Goal: Task Accomplishment & Management: Manage account settings

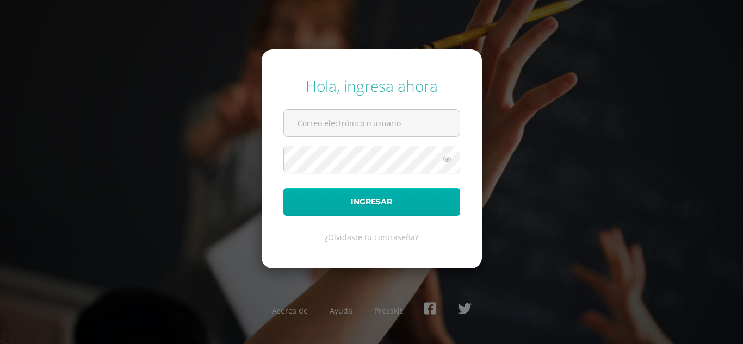
type input "[EMAIL_ADDRESS][DOMAIN_NAME]"
click at [360, 203] on button "Ingresar" at bounding box center [371, 202] width 177 height 28
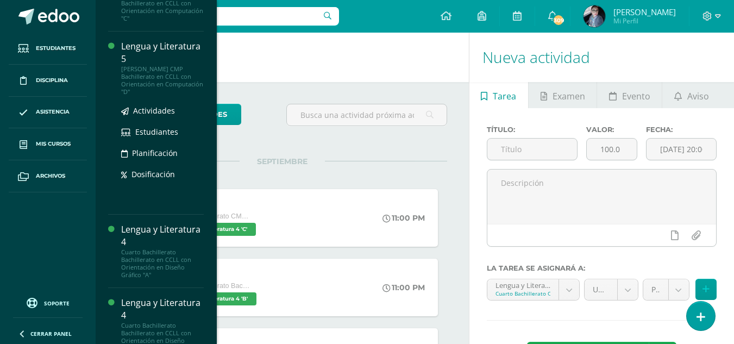
scroll to position [511, 0]
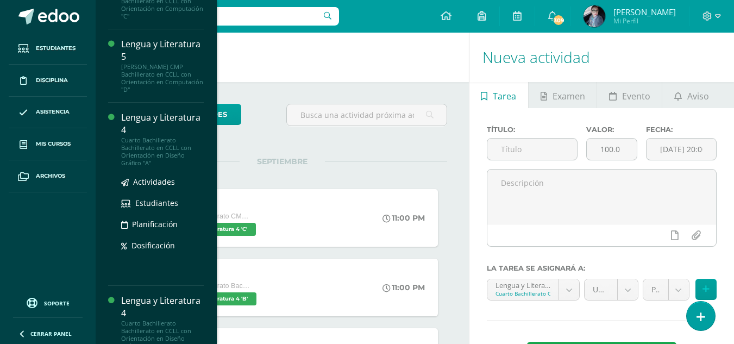
click at [155, 117] on div "Lengua y Literatura 4" at bounding box center [162, 123] width 83 height 25
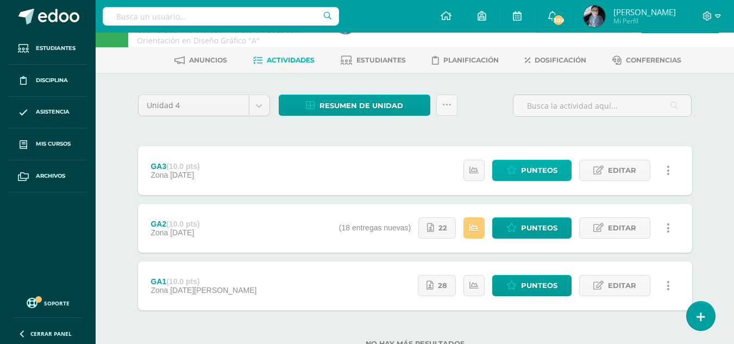
scroll to position [73, 0]
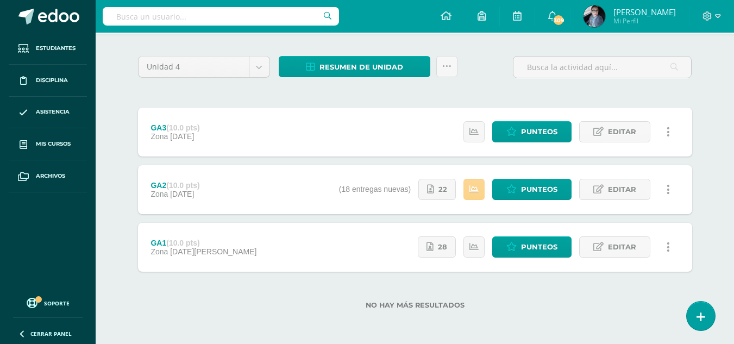
click at [471, 192] on icon at bounding box center [474, 189] width 9 height 9
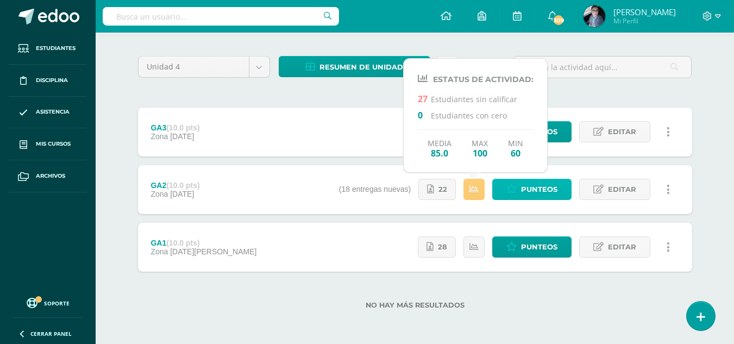
click at [534, 183] on span "Punteos" at bounding box center [539, 189] width 36 height 20
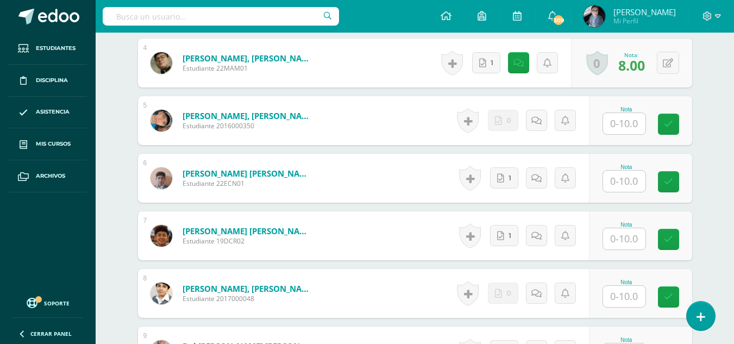
scroll to position [546, 0]
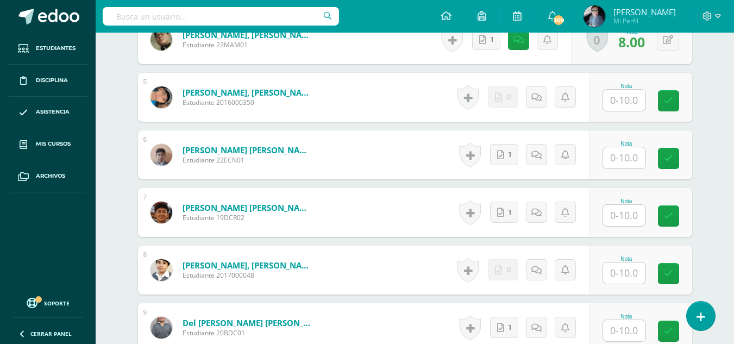
click at [630, 101] on input "text" at bounding box center [624, 100] width 42 height 21
type input "0"
click at [544, 101] on icon at bounding box center [540, 96] width 11 height 9
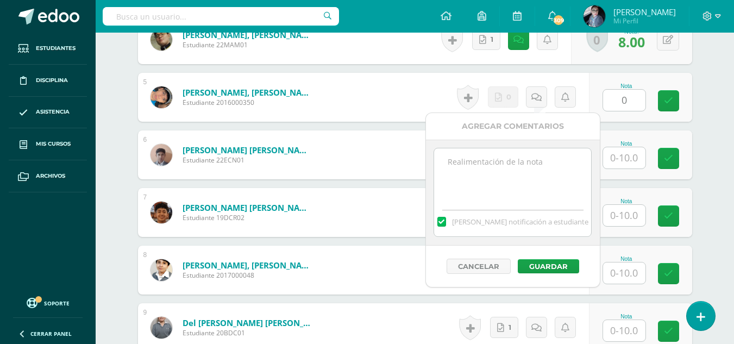
click at [513, 169] on textarea at bounding box center [512, 175] width 157 height 54
type textarea "No hay entrega de tarea"
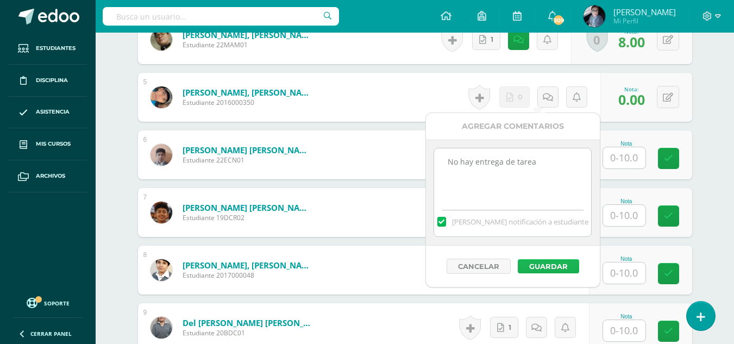
click at [563, 272] on button "Guardar" at bounding box center [548, 266] width 61 height 14
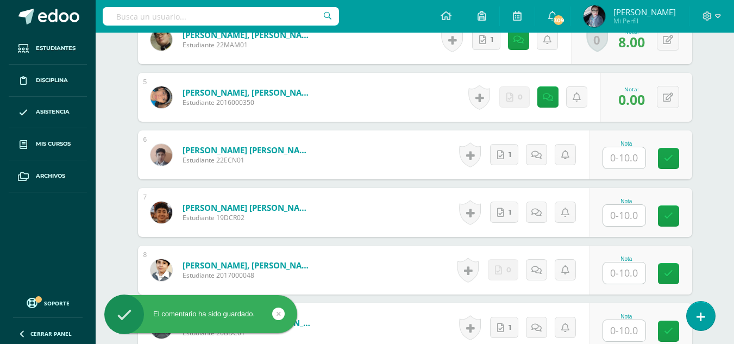
click at [519, 158] on div "Historial de actividad No hay historial para esta actividad 1 Agregar Comentari…" at bounding box center [523, 154] width 134 height 49
click at [503, 153] on icon at bounding box center [500, 155] width 7 height 9
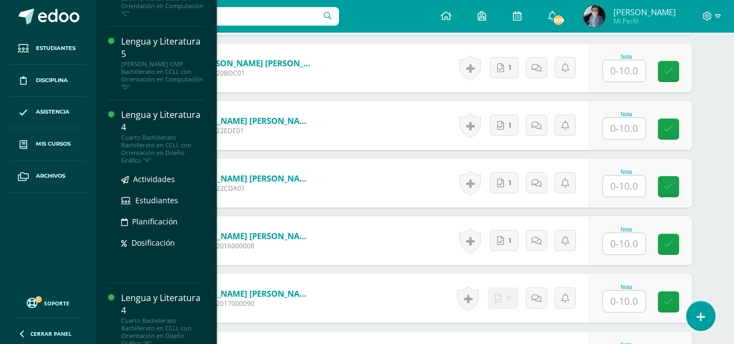
scroll to position [818, 0]
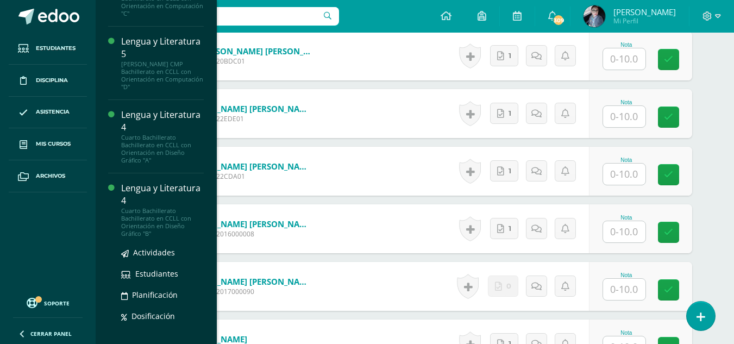
click at [140, 182] on div "Lengua y Literatura 4" at bounding box center [162, 194] width 83 height 25
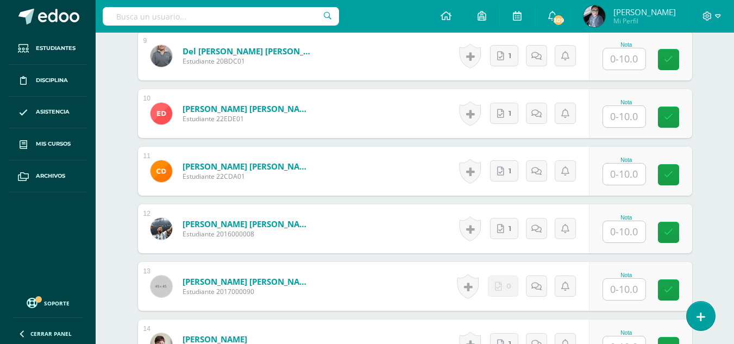
scroll to position [403, 0]
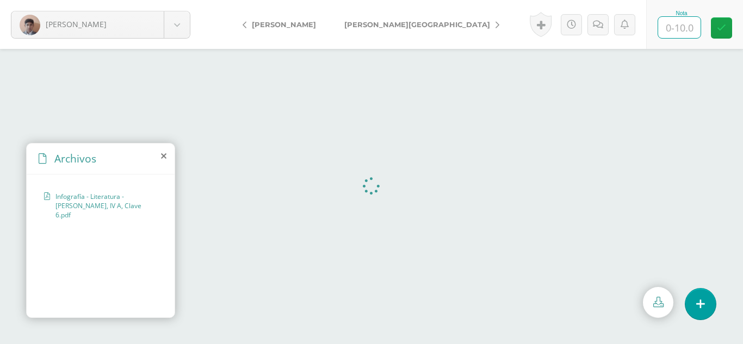
click at [684, 30] on input "text" at bounding box center [679, 27] width 42 height 21
type input "10"
click at [540, 26] on link at bounding box center [541, 24] width 22 height 25
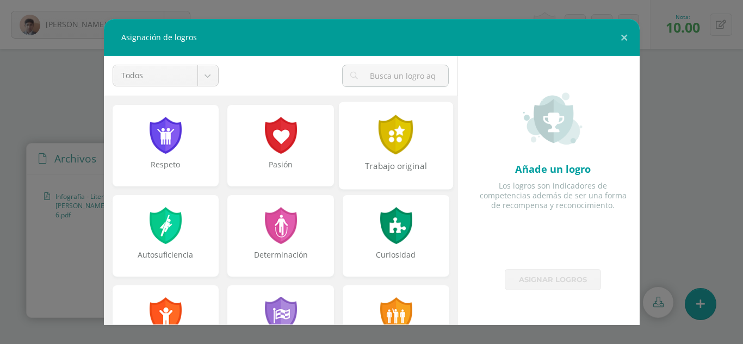
click at [397, 138] on div at bounding box center [396, 135] width 38 height 40
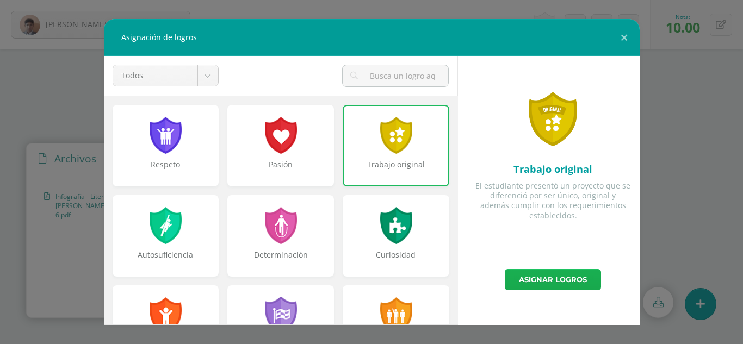
click at [568, 278] on link "Asignar logros" at bounding box center [553, 279] width 96 height 21
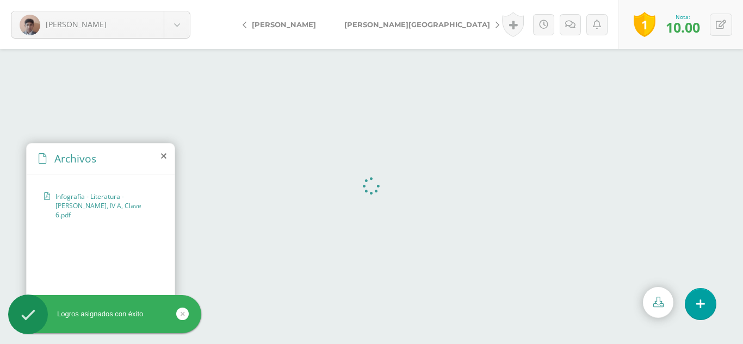
click at [362, 23] on span "[PERSON_NAME][GEOGRAPHIC_DATA]" at bounding box center [417, 24] width 146 height 9
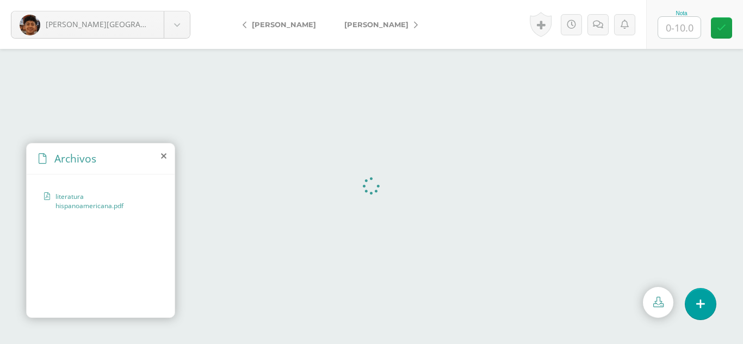
click at [686, 32] on input "text" at bounding box center [679, 27] width 42 height 21
type input "5"
click at [595, 27] on icon at bounding box center [598, 24] width 10 height 9
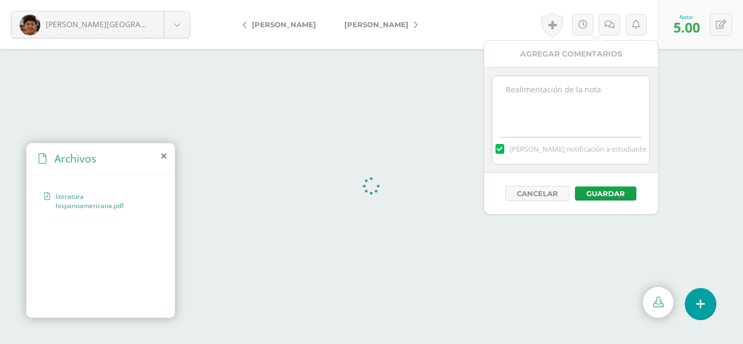
click at [530, 98] on textarea at bounding box center [570, 103] width 157 height 54
type textarea "f"
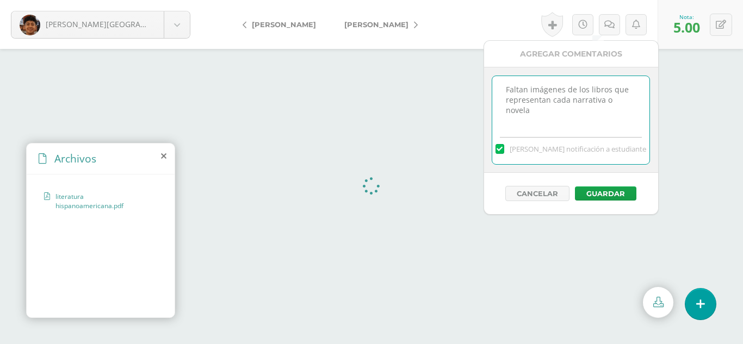
drag, startPoint x: 505, startPoint y: 91, endPoint x: 641, endPoint y: 99, distance: 136.7
click at [641, 99] on textarea "Faltan imágenes de los libros que representan cada narrativa o novela" at bounding box center [570, 103] width 157 height 54
type textarea "Faltan imágenes de los libros que representan cada narrativa o novela"
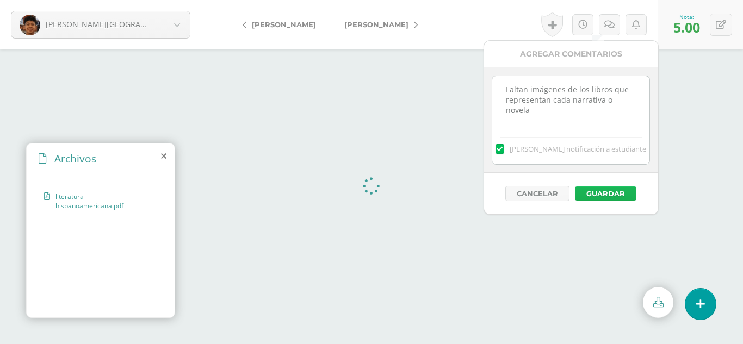
click at [600, 193] on button "Guardar" at bounding box center [605, 193] width 61 height 14
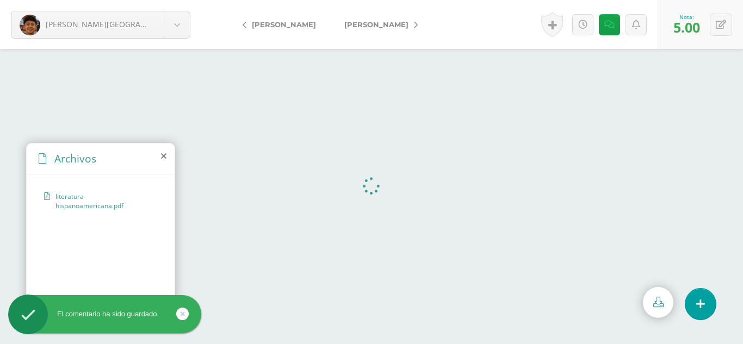
click at [362, 24] on span "[PERSON_NAME]" at bounding box center [376, 24] width 64 height 9
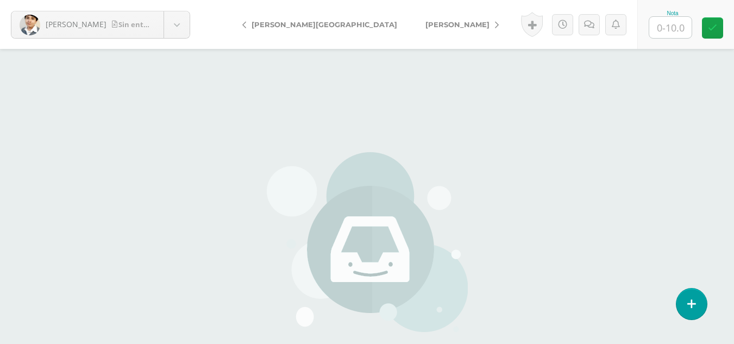
click at [670, 30] on input "text" at bounding box center [671, 27] width 42 height 21
type input "0"
click at [587, 29] on link at bounding box center [589, 24] width 21 height 21
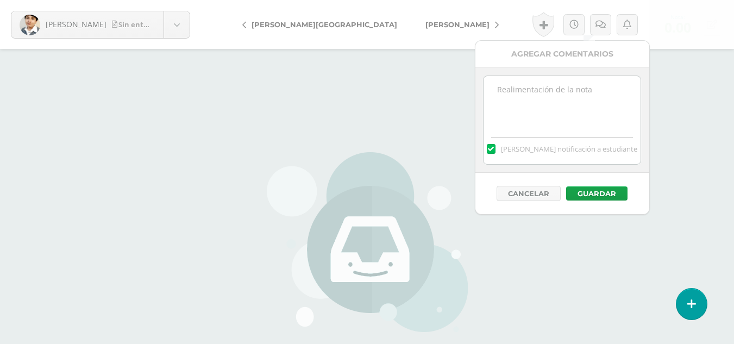
click at [552, 98] on textarea at bounding box center [562, 103] width 157 height 54
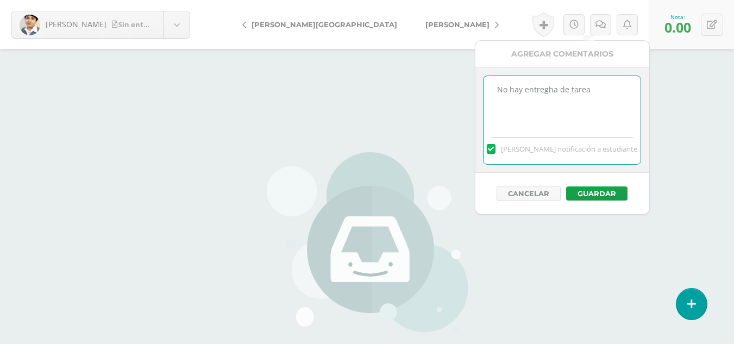
click at [553, 90] on textarea "No hay entregha de tarea" at bounding box center [562, 103] width 157 height 54
type textarea "No hay entrega de tarea"
click at [606, 193] on button "Guardar" at bounding box center [596, 193] width 61 height 14
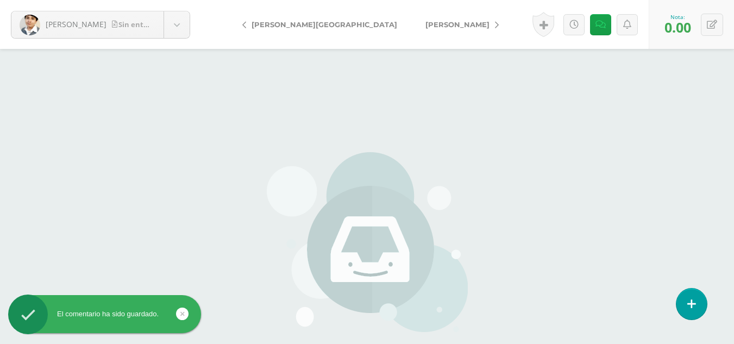
click at [426, 26] on span "del [PERSON_NAME]" at bounding box center [458, 24] width 64 height 9
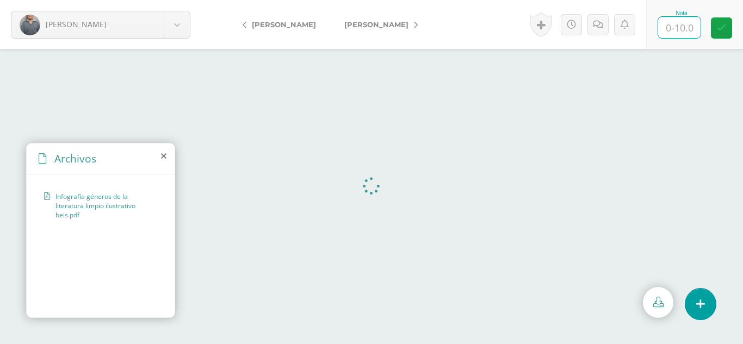
click at [681, 30] on input "text" at bounding box center [679, 27] width 42 height 21
type input "10"
click at [726, 27] on link at bounding box center [721, 27] width 21 height 21
click at [345, 28] on span "[PERSON_NAME]" at bounding box center [376, 24] width 64 height 9
click at [681, 25] on input "text" at bounding box center [679, 27] width 42 height 21
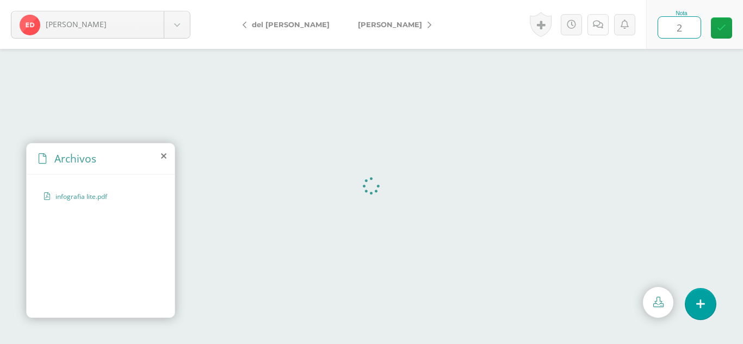
type input "2"
click at [602, 30] on link at bounding box center [597, 24] width 21 height 21
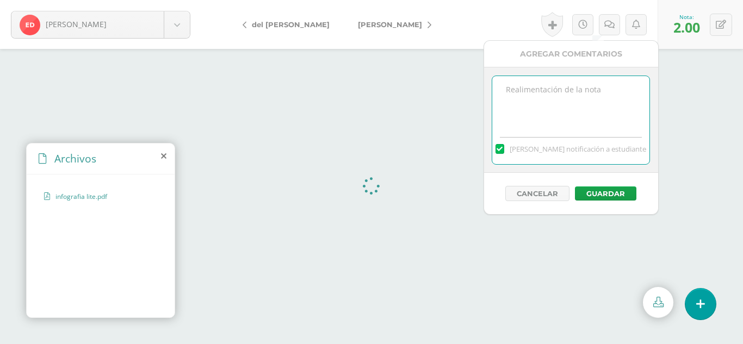
click at [565, 93] on textarea at bounding box center [570, 103] width 157 height 54
type textarea "Esta tarea no corresponde"
click at [605, 194] on button "Guardar" at bounding box center [605, 193] width 61 height 14
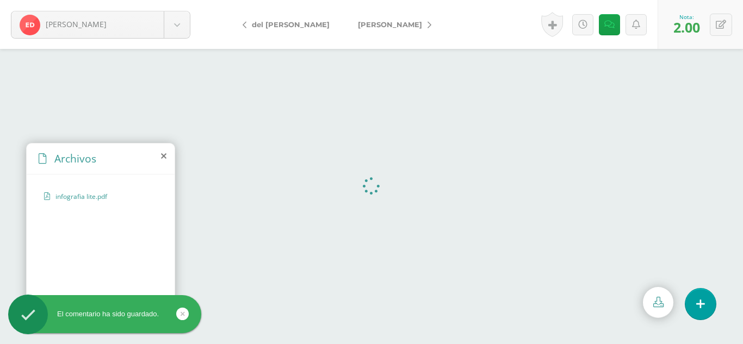
click at [372, 23] on span "[PERSON_NAME]" at bounding box center [390, 24] width 64 height 9
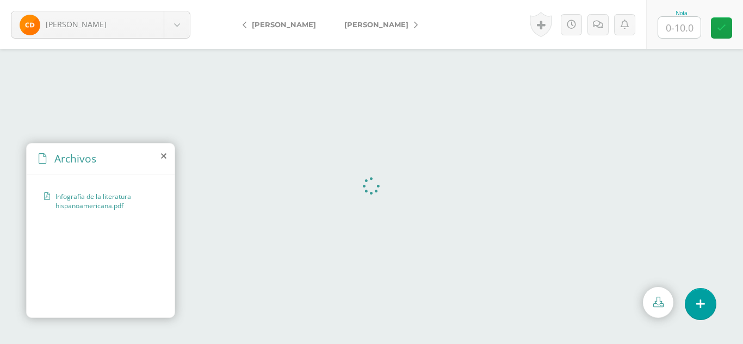
click at [686, 27] on input "text" at bounding box center [679, 27] width 42 height 21
type input "5"
click at [595, 28] on icon at bounding box center [598, 24] width 10 height 9
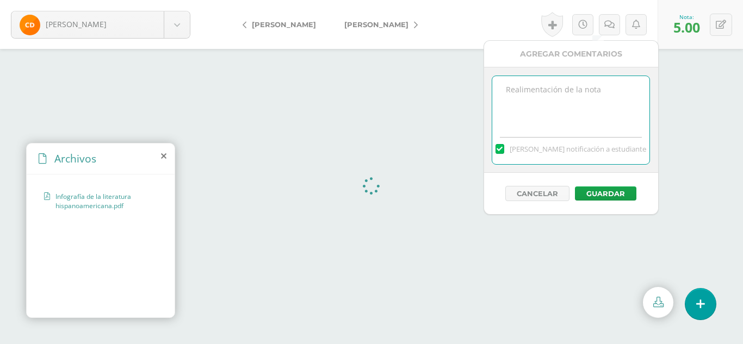
paste textarea "Faltan imágenes de los libros que representan cada narrativa o novela"
type textarea "Faltan imágenes de los libros que representan cada narrativa o novela"
click at [611, 189] on button "Guardar" at bounding box center [605, 193] width 61 height 14
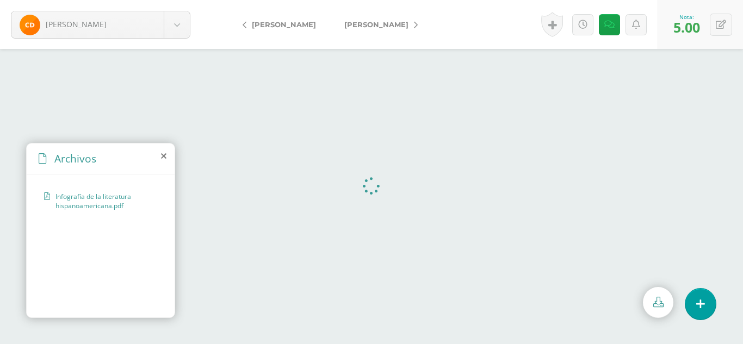
click at [371, 23] on span "[PERSON_NAME]" at bounding box center [376, 24] width 64 height 9
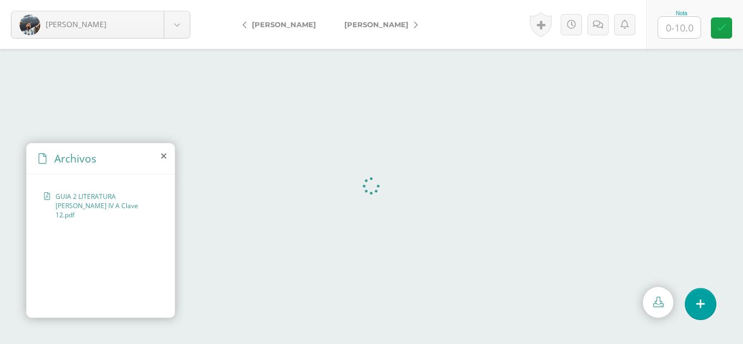
click at [686, 29] on input "text" at bounding box center [679, 27] width 42 height 21
type input "5"
drag, startPoint x: 599, startPoint y: 32, endPoint x: 622, endPoint y: 43, distance: 25.8
click at [599, 32] on link at bounding box center [597, 24] width 21 height 21
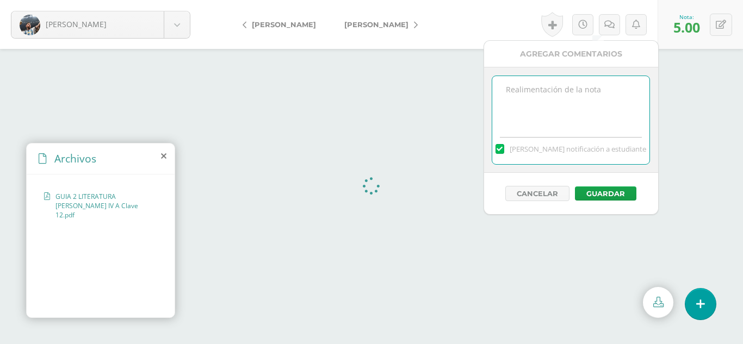
paste textarea "Faltan imágenes de los libros que representan cada narrativa o novela"
type textarea "Faltan imágenes de los libros que representan cada narrativa o novela"
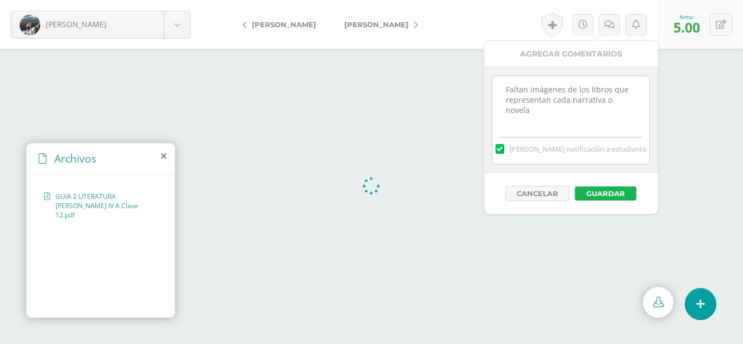
click at [608, 193] on button "Guardar" at bounding box center [605, 193] width 61 height 14
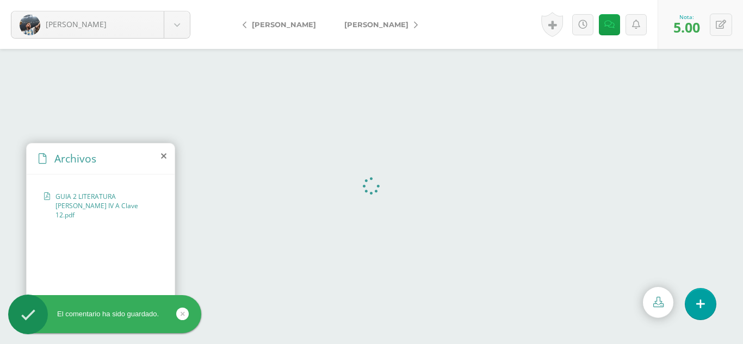
click at [376, 26] on span "[PERSON_NAME]" at bounding box center [376, 24] width 64 height 9
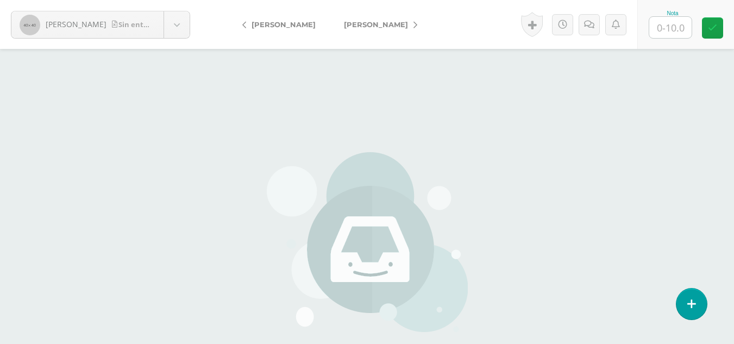
click at [673, 28] on input "text" at bounding box center [671, 27] width 42 height 21
type input "0"
click at [587, 32] on link at bounding box center [589, 24] width 21 height 21
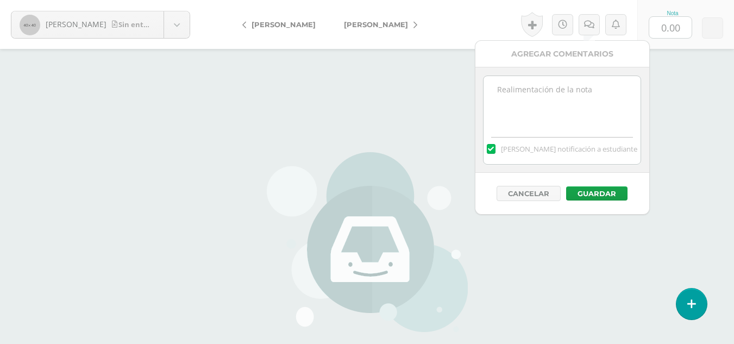
click at [556, 96] on textarea at bounding box center [562, 103] width 157 height 54
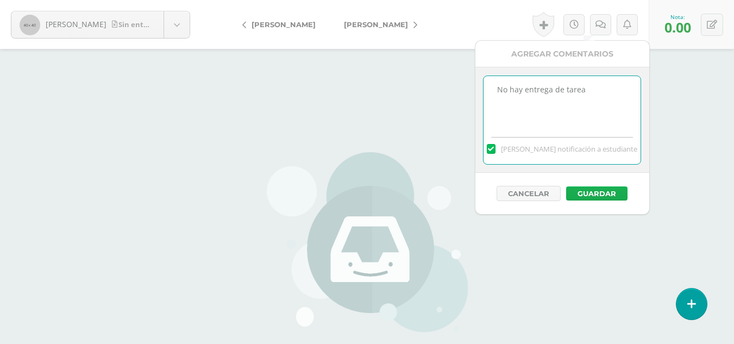
type textarea "No hay entrega de tarea"
click at [614, 194] on button "Guardar" at bounding box center [596, 193] width 61 height 14
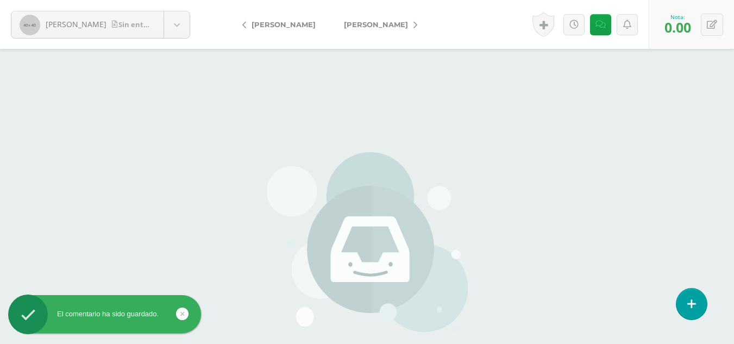
click at [362, 27] on span "Gamboa, Luca" at bounding box center [376, 24] width 64 height 9
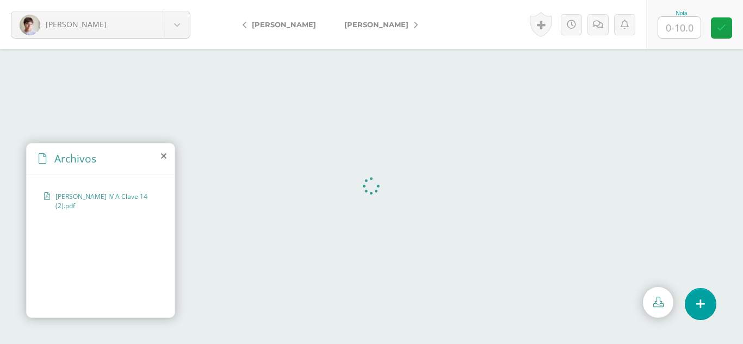
click at [685, 29] on input "text" at bounding box center [679, 27] width 42 height 21
type input "8"
click at [601, 30] on link at bounding box center [597, 24] width 21 height 21
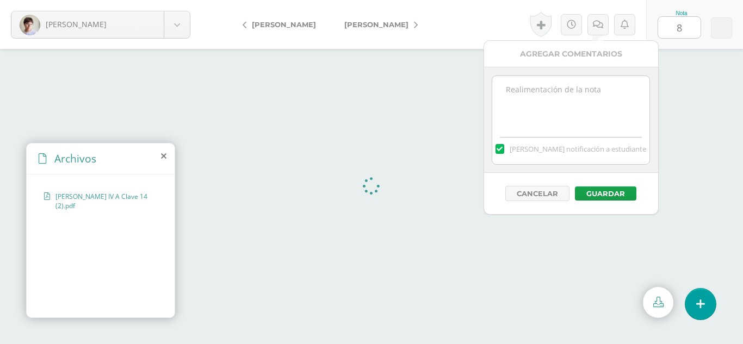
click at [569, 88] on textarea at bounding box center [570, 103] width 157 height 54
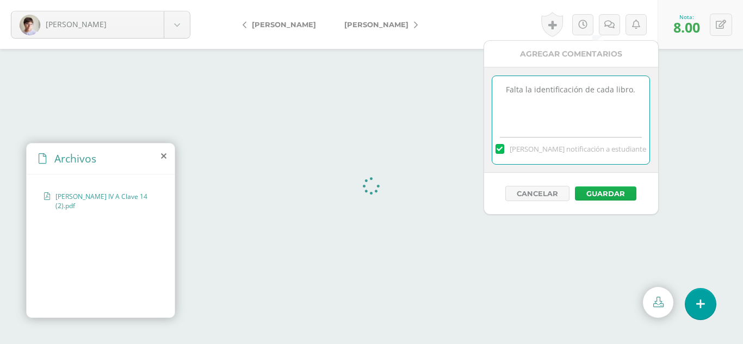
type textarea "Falta la identificación de cada libro."
click at [618, 196] on button "Guardar" at bounding box center [605, 193] width 61 height 14
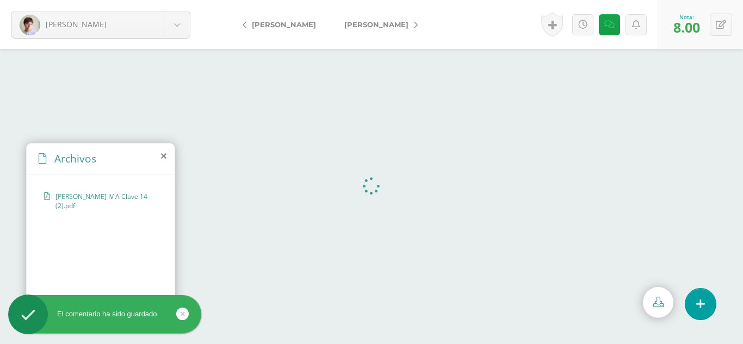
click at [360, 27] on span "[PERSON_NAME]" at bounding box center [376, 24] width 64 height 9
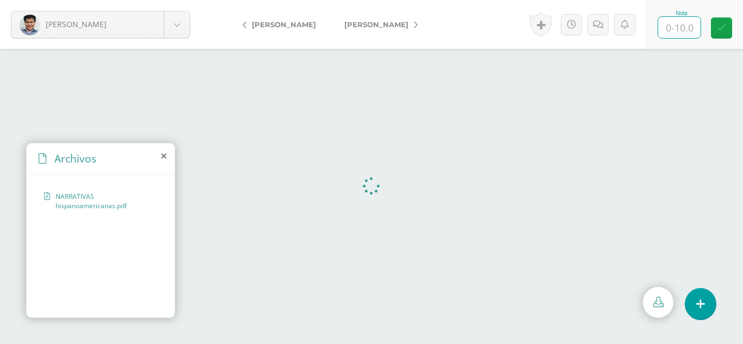
click at [677, 32] on input "text" at bounding box center [679, 27] width 42 height 21
type input "8"
click at [598, 29] on icon at bounding box center [598, 24] width 10 height 9
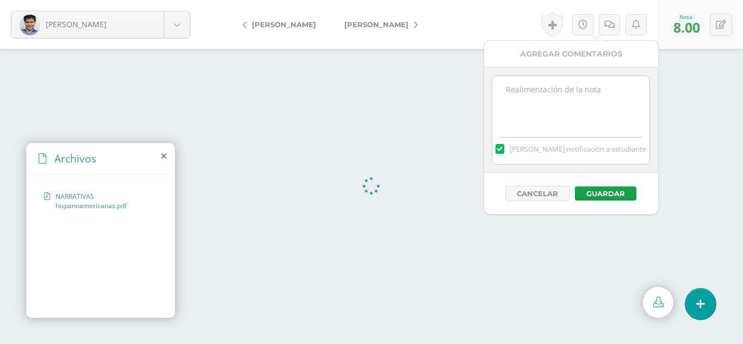
click at [546, 98] on textarea at bounding box center [570, 103] width 157 height 54
click at [589, 92] on textarea "Faltó la existencialista" at bounding box center [570, 103] width 157 height 54
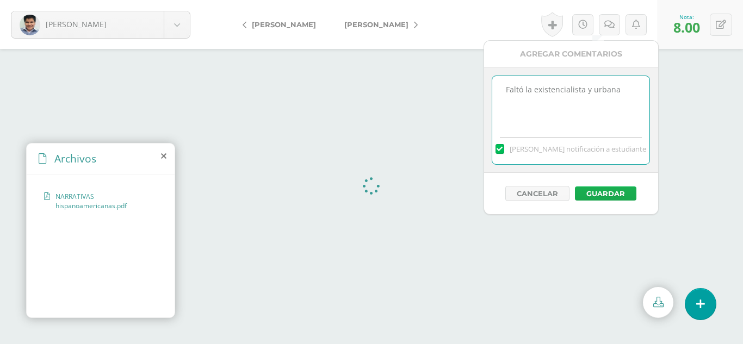
type textarea "Faltó la existencialista y urbana"
click at [600, 192] on button "Guardar" at bounding box center [605, 193] width 61 height 14
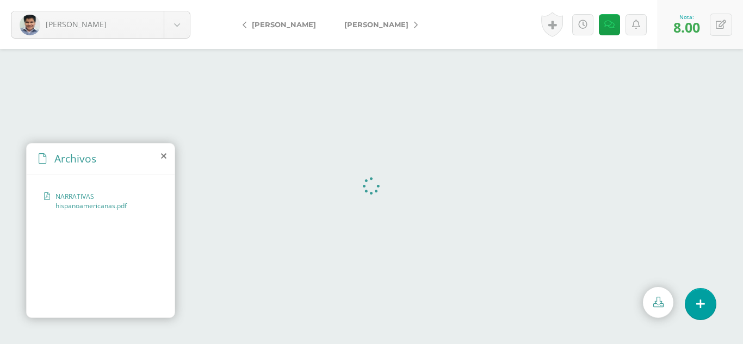
click at [353, 26] on span "[PERSON_NAME]" at bounding box center [376, 24] width 64 height 9
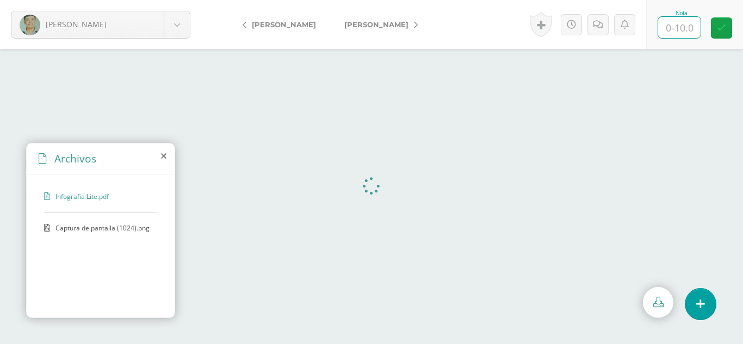
click at [680, 30] on input "text" at bounding box center [679, 27] width 42 height 21
type input "7"
click at [599, 26] on icon at bounding box center [598, 24] width 10 height 9
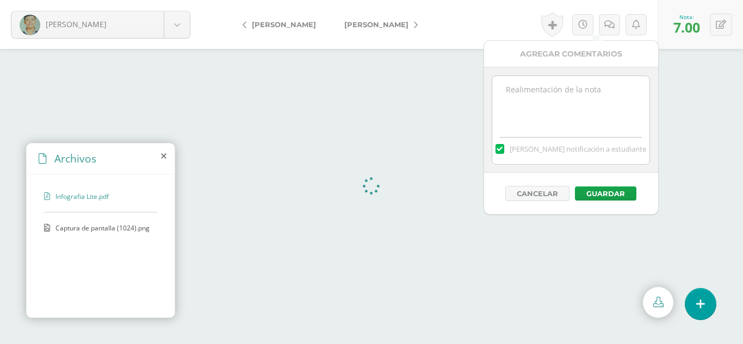
click at [541, 85] on textarea at bounding box center [570, 103] width 157 height 54
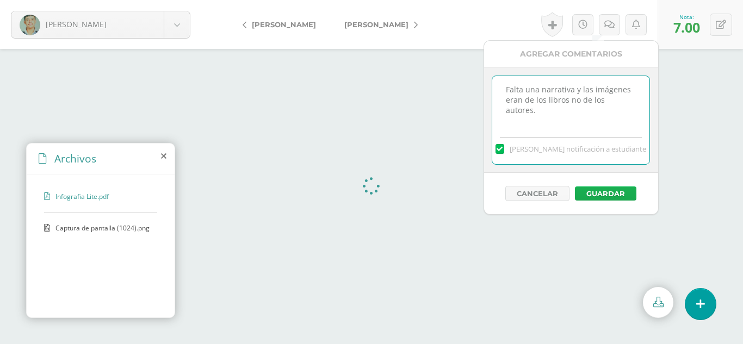
type textarea "Falta una narrativa y las imágenes eran de los libros no de los autores."
click at [606, 196] on button "Guardar" at bounding box center [605, 193] width 61 height 14
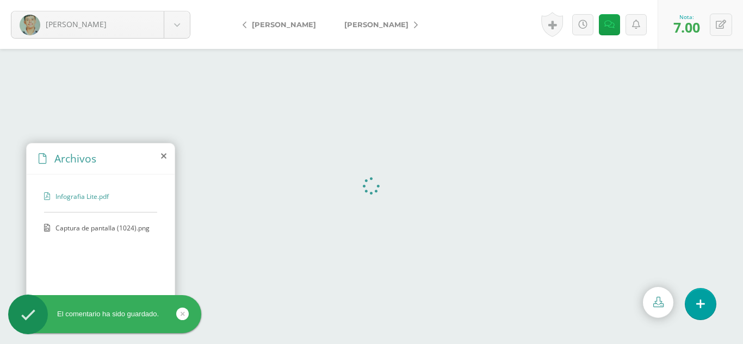
click at [351, 24] on span "[PERSON_NAME]" at bounding box center [376, 24] width 64 height 9
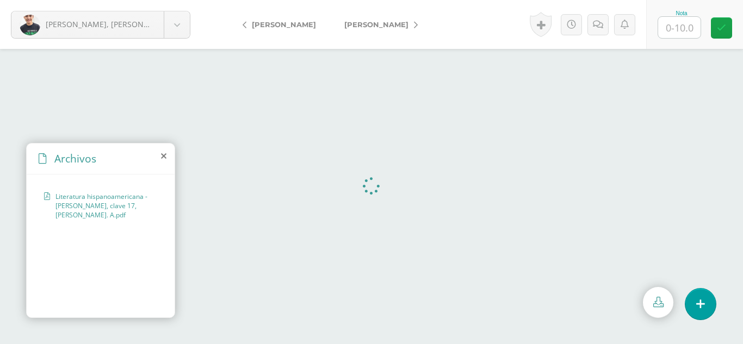
click at [683, 27] on input "text" at bounding box center [679, 27] width 42 height 21
type input "10"
click at [374, 24] on span "[PERSON_NAME]" at bounding box center [376, 24] width 64 height 9
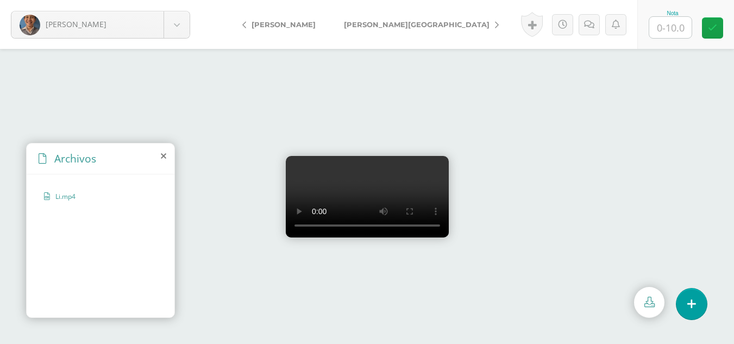
click at [676, 32] on input "text" at bounding box center [671, 27] width 42 height 21
type input "9"
click at [592, 28] on icon at bounding box center [589, 24] width 10 height 9
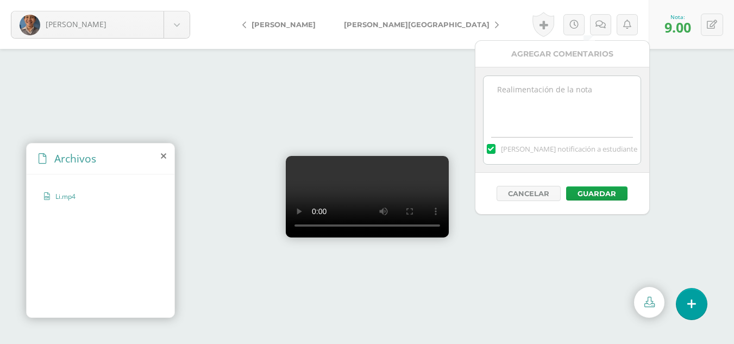
click at [581, 100] on textarea at bounding box center [562, 103] width 157 height 54
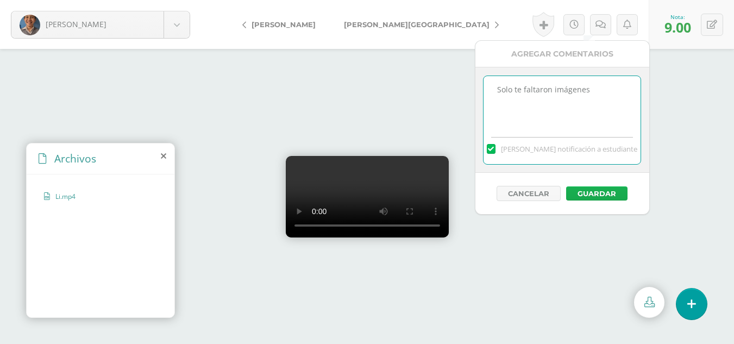
type textarea "Solo te faltaron imágenes"
click at [607, 196] on button "Guardar" at bounding box center [596, 193] width 61 height 14
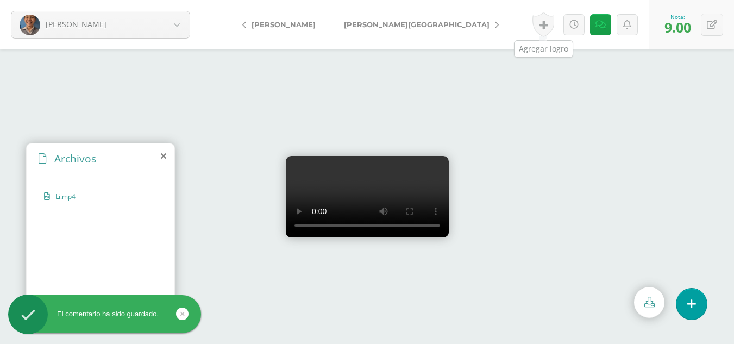
click at [546, 25] on link at bounding box center [544, 24] width 22 height 25
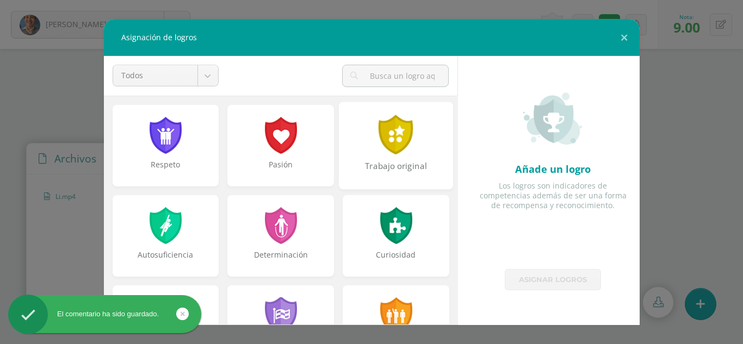
click at [391, 138] on div at bounding box center [396, 135] width 38 height 40
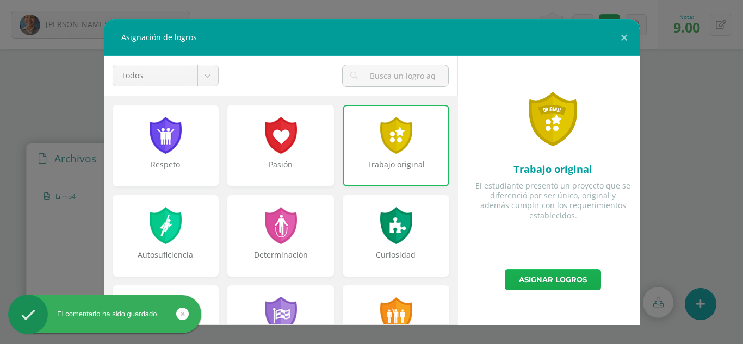
click at [551, 282] on link "Asignar logros" at bounding box center [553, 279] width 96 height 21
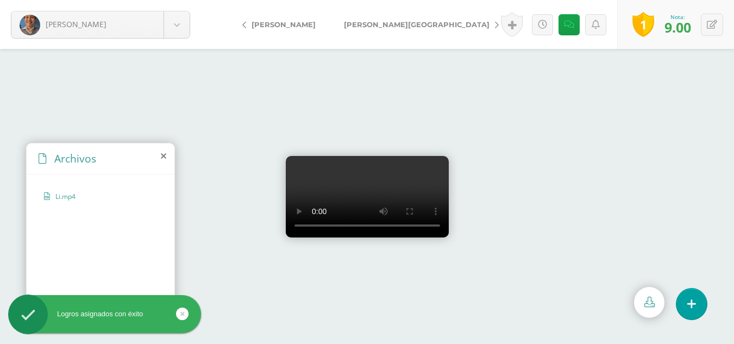
click at [363, 26] on span "[PERSON_NAME][GEOGRAPHIC_DATA]" at bounding box center [417, 24] width 146 height 9
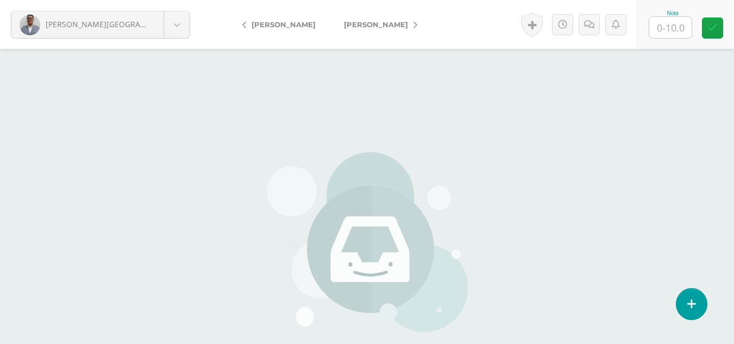
click at [670, 30] on input "text" at bounding box center [671, 27] width 42 height 21
type input "0"
click at [587, 28] on icon at bounding box center [589, 24] width 10 height 9
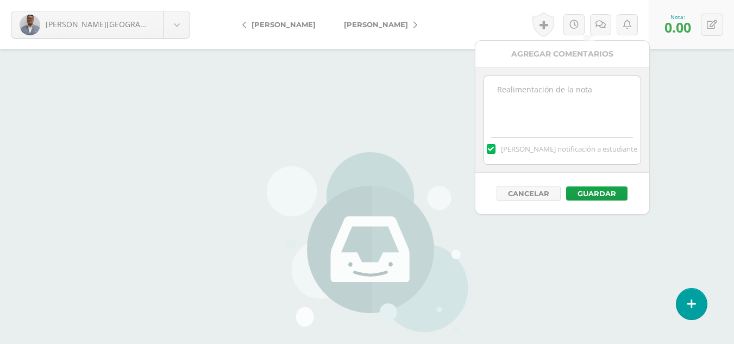
click at [526, 86] on textarea at bounding box center [562, 103] width 157 height 54
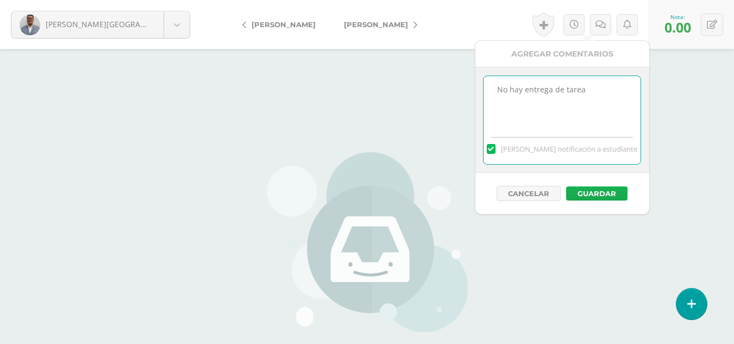
type textarea "No hay entrega de tarea"
click at [582, 196] on button "Guardar" at bounding box center [596, 193] width 61 height 14
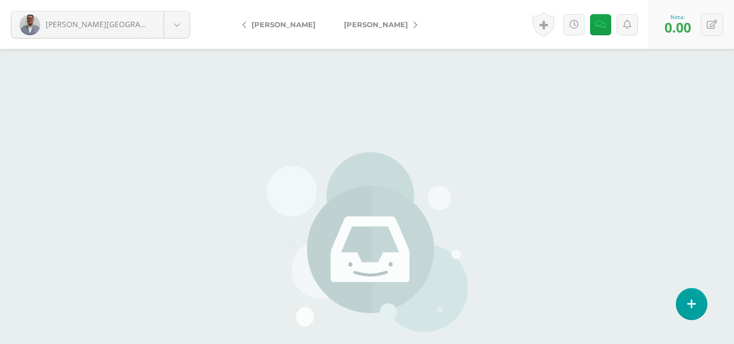
click at [386, 29] on link "[PERSON_NAME]" at bounding box center [378, 24] width 96 height 26
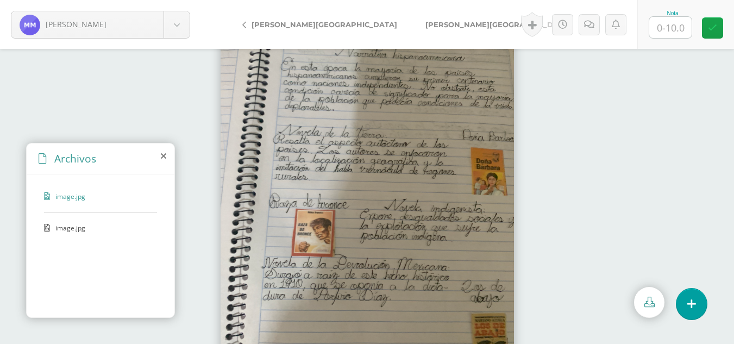
scroll to position [48, 0]
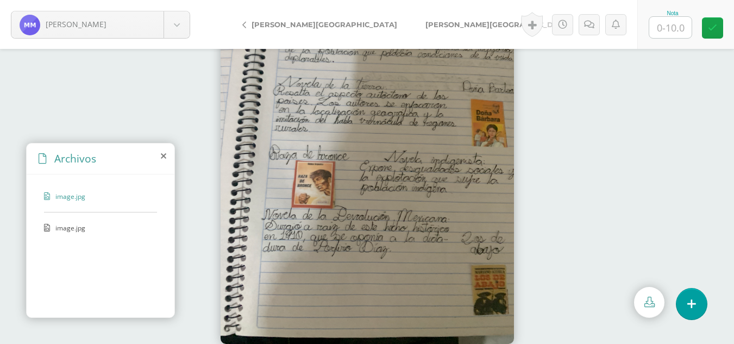
click at [84, 230] on span "image.jpg" at bounding box center [99, 227] width 89 height 9
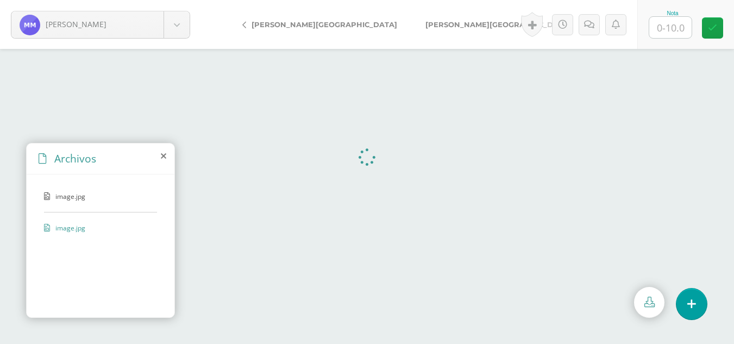
scroll to position [0, 0]
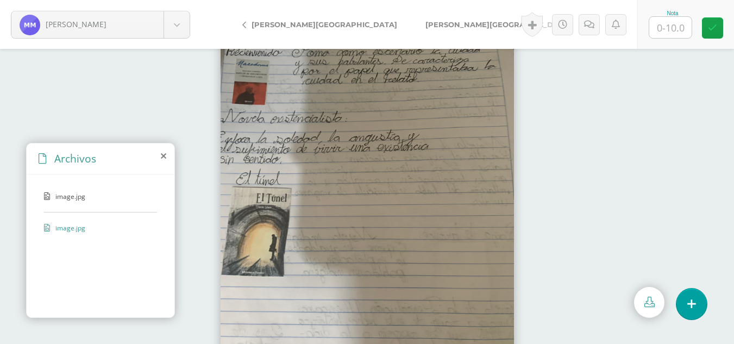
click at [668, 28] on input "text" at bounding box center [671, 27] width 42 height 21
type input "10"
click at [426, 28] on span "[PERSON_NAME][GEOGRAPHIC_DATA]" at bounding box center [499, 24] width 146 height 9
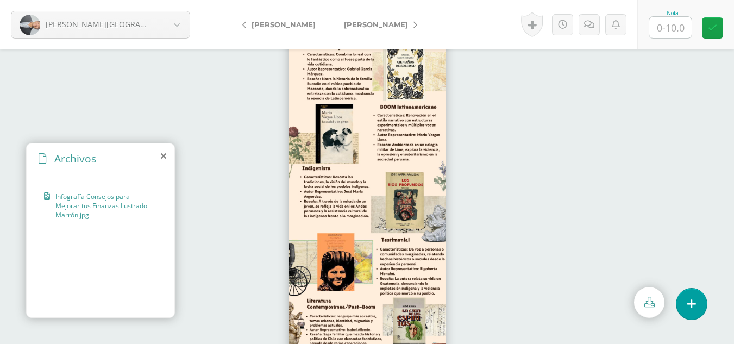
scroll to position [48, 0]
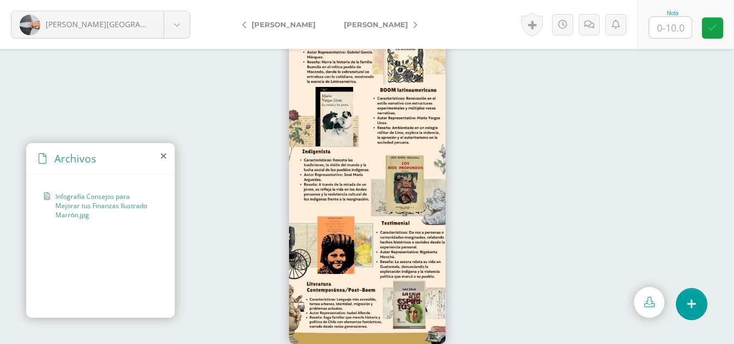
click at [678, 32] on input "text" at bounding box center [671, 27] width 42 height 21
type input "6"
click at [592, 28] on icon at bounding box center [589, 24] width 10 height 9
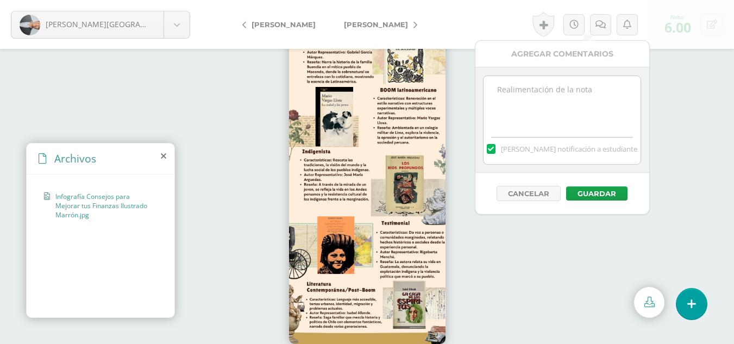
click at [544, 90] on textarea at bounding box center [562, 103] width 157 height 54
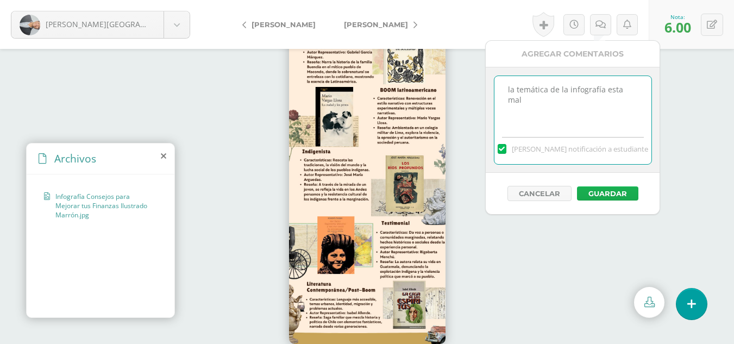
type textarea "la temática de la infografía esta mal"
click at [608, 193] on button "Guardar" at bounding box center [607, 193] width 61 height 14
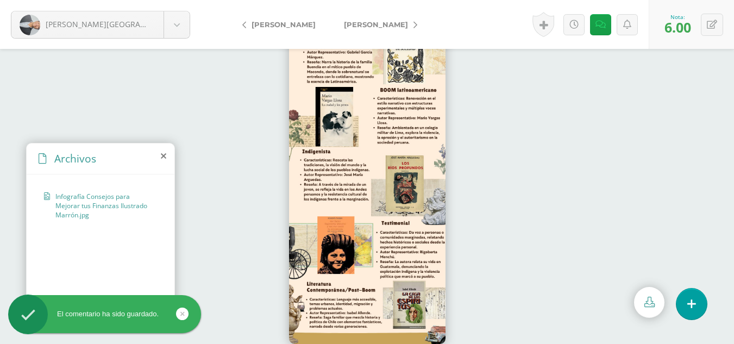
click at [379, 26] on span "[PERSON_NAME]" at bounding box center [376, 24] width 64 height 9
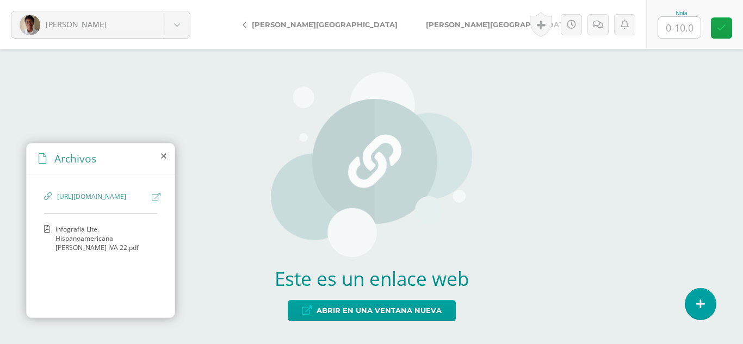
scroll to position [4, 0]
click at [85, 252] on span "Infografia Lite. Hispanoamericana Emilio Rodas IVA 22.pdf" at bounding box center [103, 239] width 96 height 28
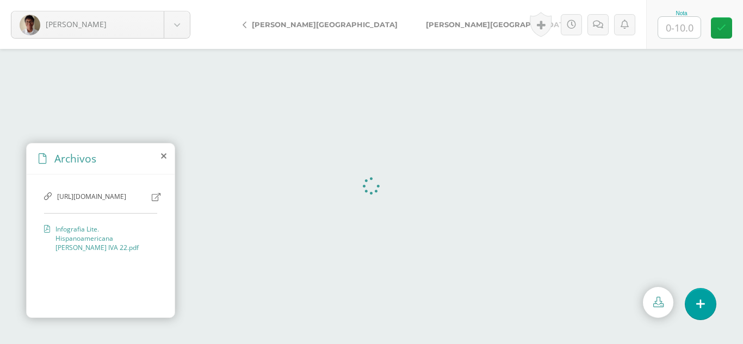
click at [680, 30] on input "text" at bounding box center [679, 27] width 42 height 21
type input "7"
click at [593, 28] on icon at bounding box center [598, 24] width 10 height 9
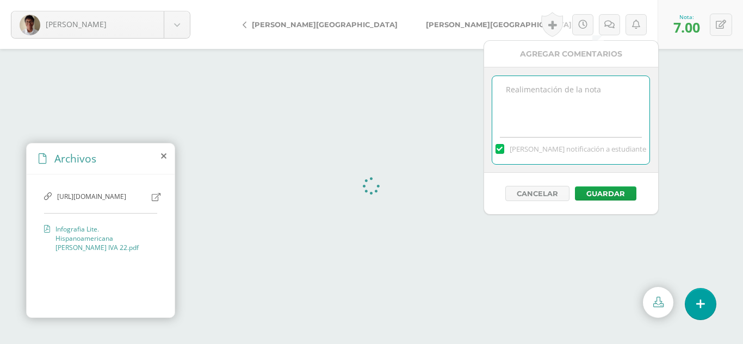
paste textarea "Faltan imágenes de los libros que representan cada narrativa o novela"
type textarea "Faltan imágenes de los libros que representan cada narrativa o novela"
click at [611, 188] on button "Guardar" at bounding box center [605, 193] width 61 height 14
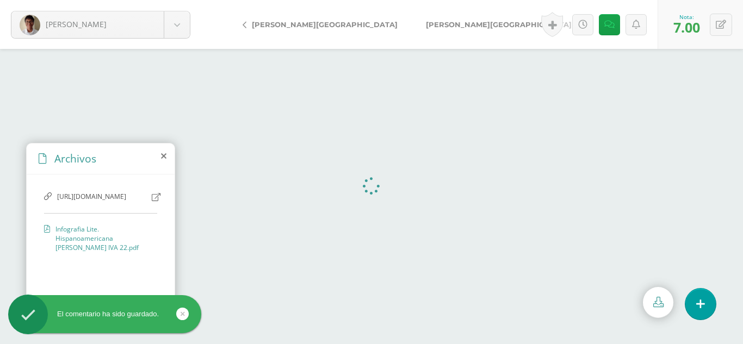
click at [426, 24] on span "[PERSON_NAME][GEOGRAPHIC_DATA]" at bounding box center [499, 24] width 146 height 9
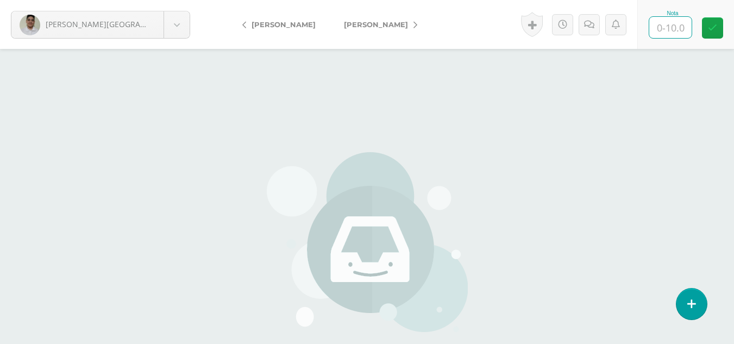
click at [672, 23] on input "text" at bounding box center [671, 27] width 42 height 21
type input "0"
click at [589, 28] on icon at bounding box center [589, 24] width 10 height 9
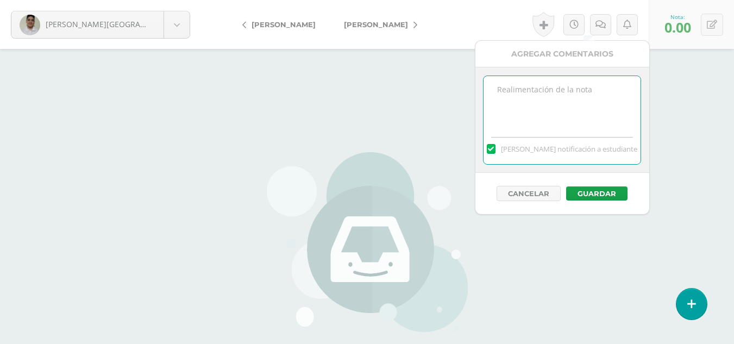
click at [581, 91] on textarea at bounding box center [562, 103] width 157 height 54
type textarea "No hay entrega de la tarea"
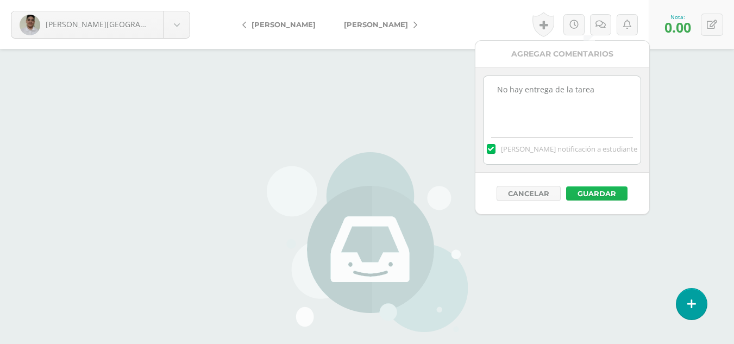
click at [596, 195] on button "Guardar" at bounding box center [596, 193] width 61 height 14
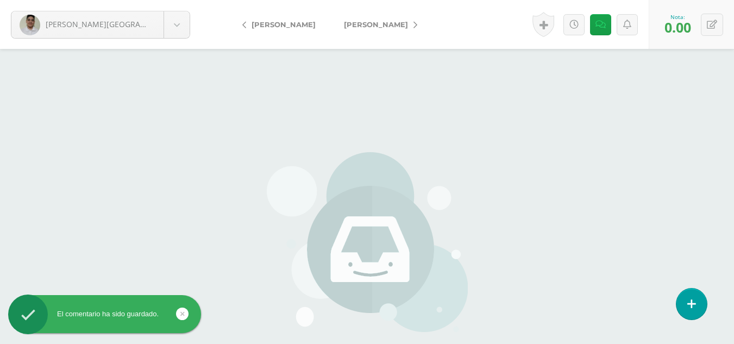
click at [356, 26] on span "[PERSON_NAME]" at bounding box center [376, 24] width 64 height 9
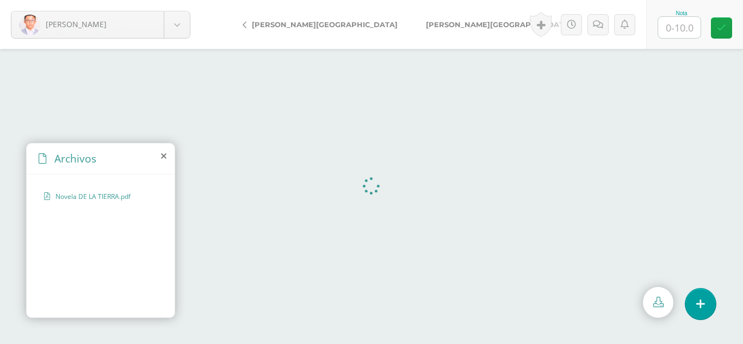
click at [686, 33] on input "text" at bounding box center [679, 27] width 42 height 21
type input "10"
click at [426, 23] on span "[PERSON_NAME][GEOGRAPHIC_DATA]" at bounding box center [499, 24] width 146 height 9
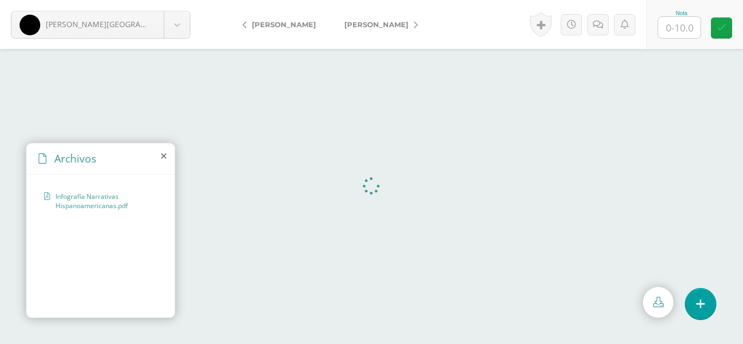
click at [676, 27] on input "text" at bounding box center [679, 27] width 42 height 21
type input "10"
click at [723, 32] on icon at bounding box center [721, 27] width 9 height 9
click at [351, 24] on span "[PERSON_NAME]" at bounding box center [376, 24] width 64 height 9
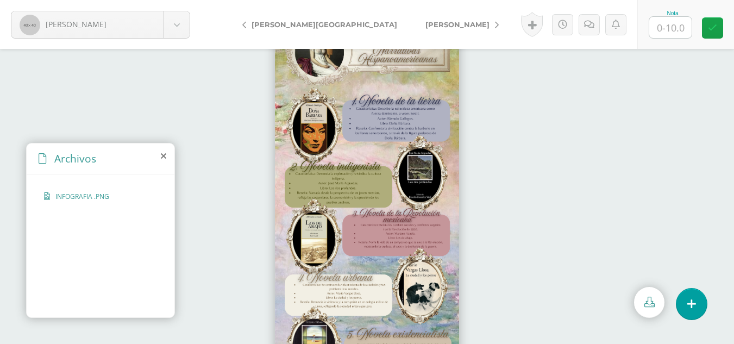
click at [681, 31] on input "text" at bounding box center [671, 27] width 42 height 21
type input "10"
click at [712, 29] on icon at bounding box center [712, 27] width 9 height 9
click at [426, 24] on span "[PERSON_NAME]" at bounding box center [458, 24] width 64 height 9
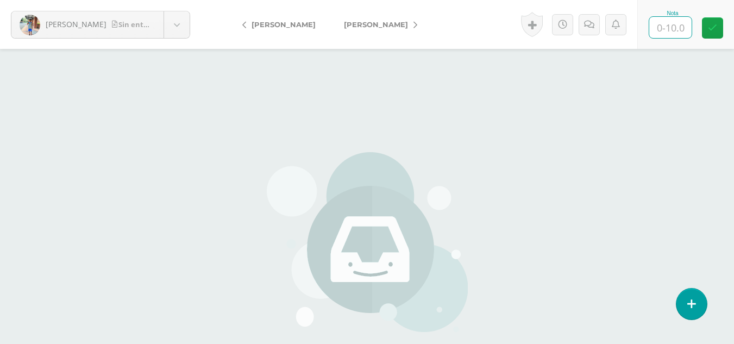
click at [675, 29] on input "text" at bounding box center [671, 27] width 42 height 21
type input "0"
click at [590, 28] on icon at bounding box center [589, 24] width 10 height 9
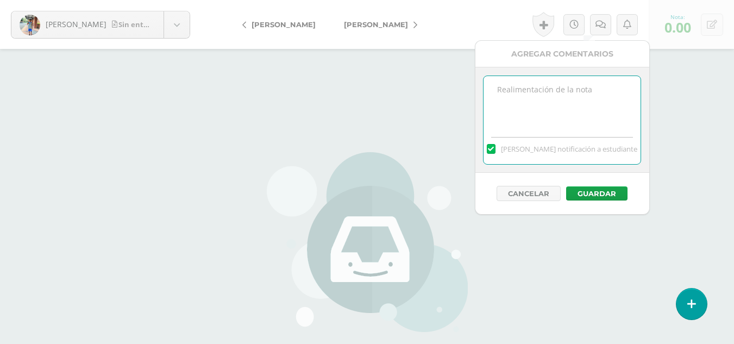
click at [552, 94] on textarea at bounding box center [562, 103] width 157 height 54
type textarea "No hay entrega de la tarea"
click at [608, 193] on button "Guardar" at bounding box center [596, 193] width 61 height 14
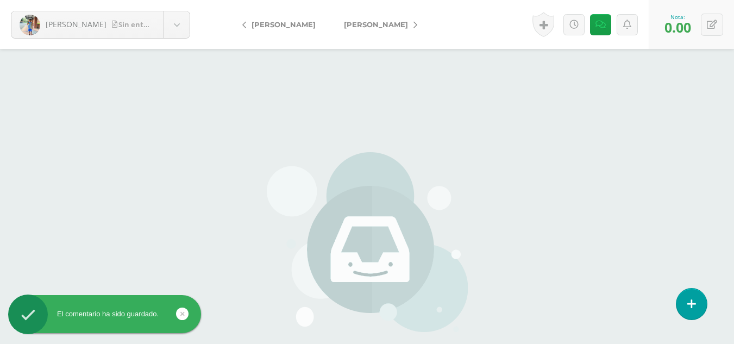
click at [358, 24] on span "[PERSON_NAME]" at bounding box center [376, 24] width 64 height 9
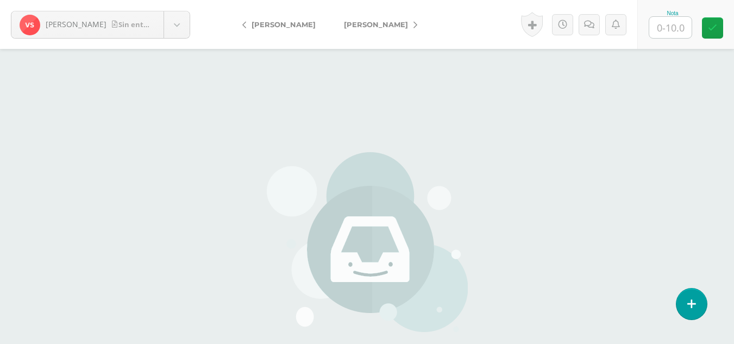
click at [678, 25] on input "text" at bounding box center [671, 27] width 42 height 21
type input "0"
click at [597, 29] on link at bounding box center [589, 24] width 21 height 21
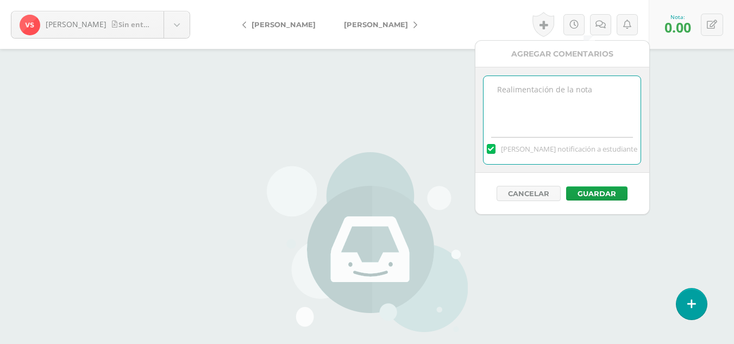
click at [525, 95] on textarea at bounding box center [562, 103] width 157 height 54
type textarea "No hay entrega de la tarea"
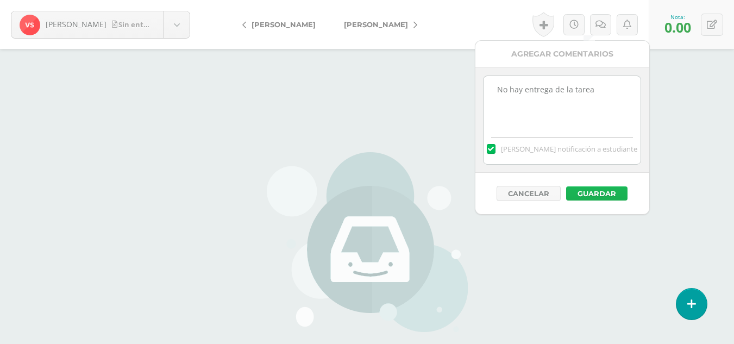
click at [594, 194] on button "Guardar" at bounding box center [596, 193] width 61 height 14
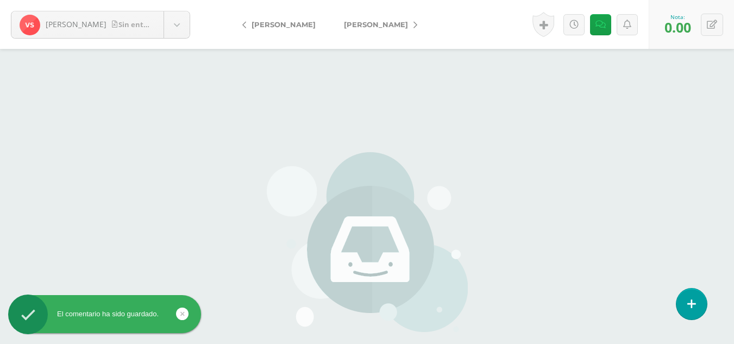
click at [369, 32] on link "[PERSON_NAME]" at bounding box center [378, 24] width 96 height 26
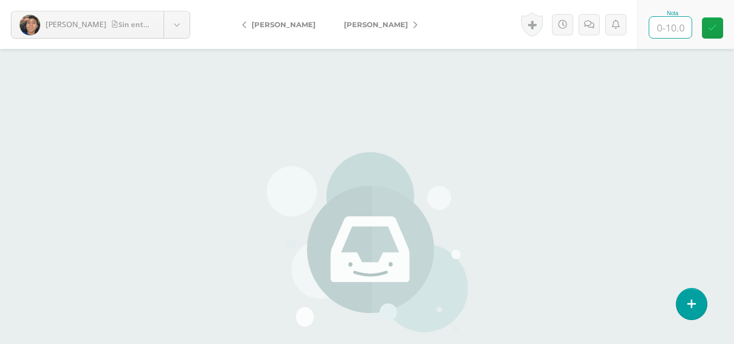
click at [678, 30] on input "text" at bounding box center [671, 27] width 42 height 21
type input "0"
click at [587, 29] on link at bounding box center [589, 24] width 21 height 21
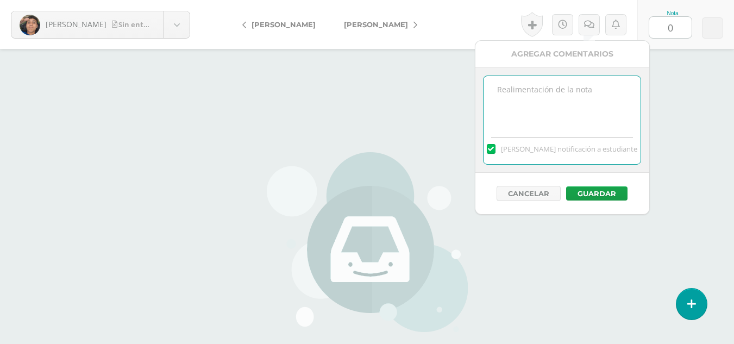
click at [576, 83] on textarea at bounding box center [562, 103] width 157 height 54
type textarea "No hay entrega de la tarea"
click at [603, 192] on button "Guardar" at bounding box center [596, 193] width 61 height 14
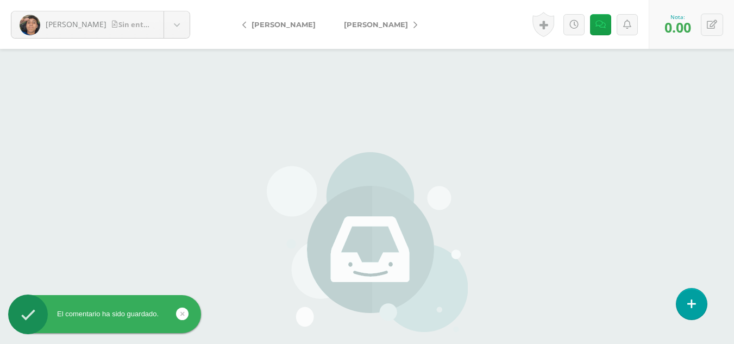
click at [344, 26] on span "Trujillo, Víctor" at bounding box center [376, 24] width 64 height 9
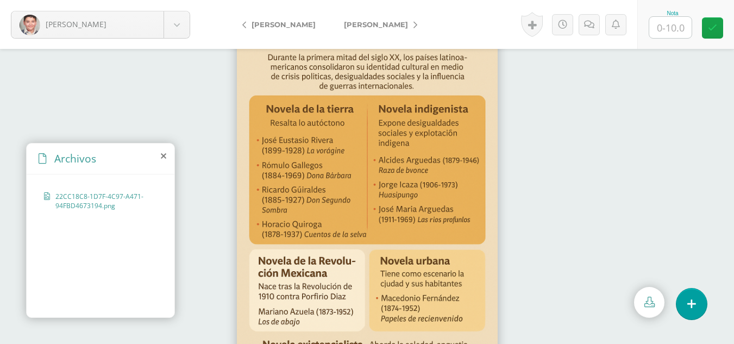
scroll to position [48, 0]
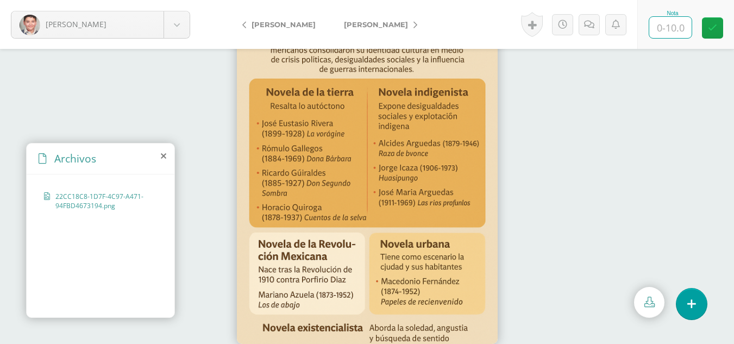
click at [669, 29] on input "text" at bounding box center [671, 27] width 42 height 21
type input "7"
click at [593, 29] on icon at bounding box center [589, 24] width 10 height 9
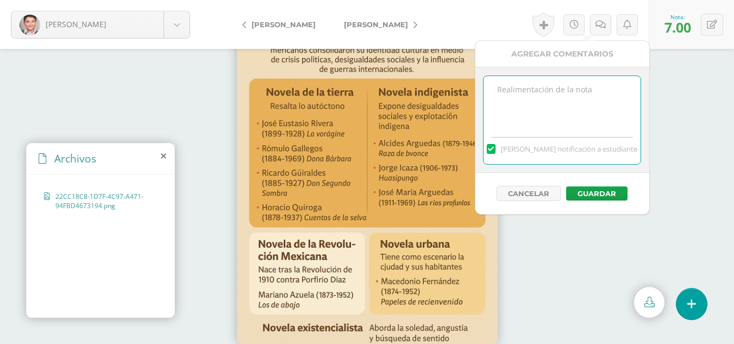
paste textarea "Faltan imágenes de los libros que representan cada narrativa o novela"
type textarea "Faltan imágenes de los libros que representan cada narrativa o novela"
click at [603, 187] on button "Guardar" at bounding box center [596, 193] width 61 height 14
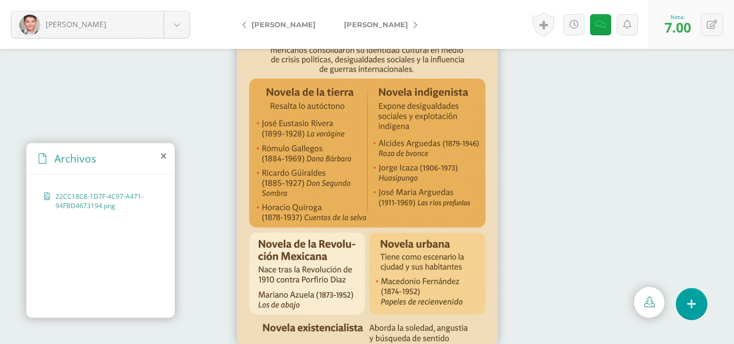
click at [344, 28] on span "[PERSON_NAME]" at bounding box center [376, 24] width 64 height 9
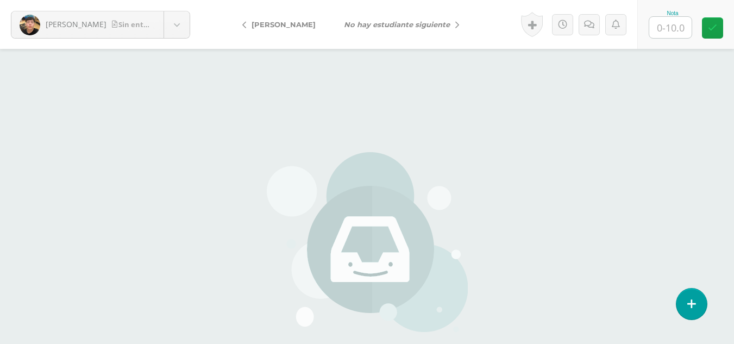
click at [673, 28] on input "text" at bounding box center [671, 27] width 42 height 21
type input "0"
click at [585, 32] on link at bounding box center [589, 24] width 21 height 21
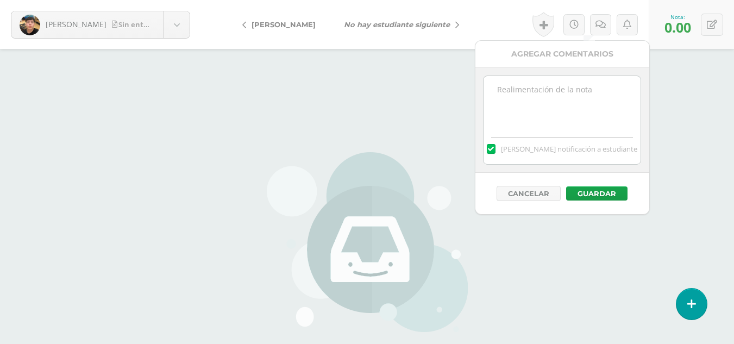
click at [556, 95] on textarea at bounding box center [562, 103] width 157 height 54
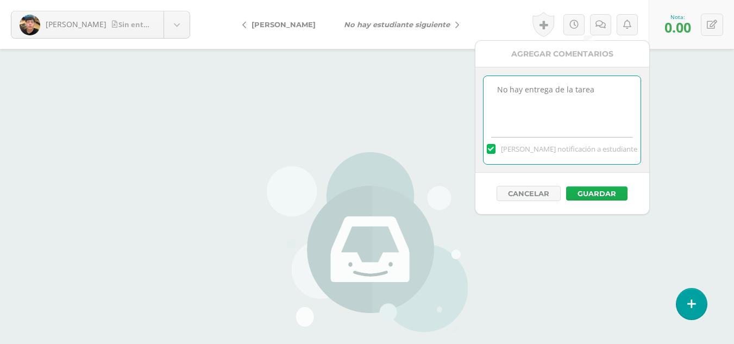
type textarea "No hay entrega de la tarea"
click at [595, 192] on button "Guardar" at bounding box center [596, 193] width 61 height 14
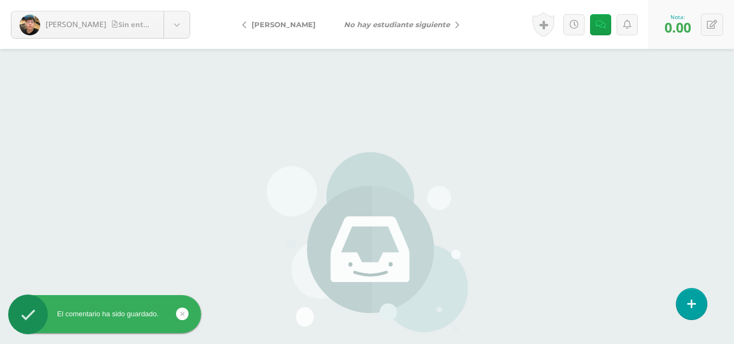
click at [432, 24] on icon "No hay estudiante siguiente" at bounding box center [397, 24] width 106 height 9
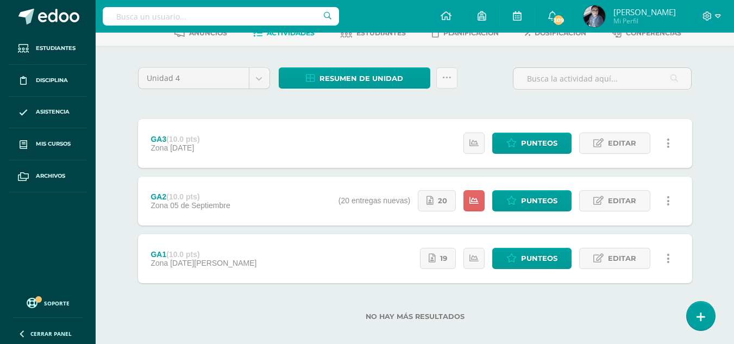
scroll to position [73, 0]
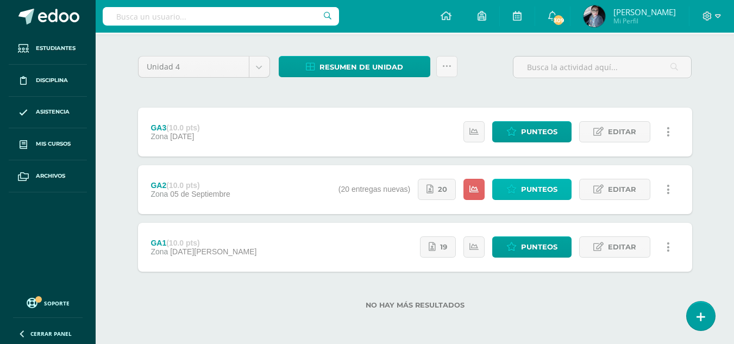
click at [539, 191] on span "Punteos" at bounding box center [539, 189] width 36 height 20
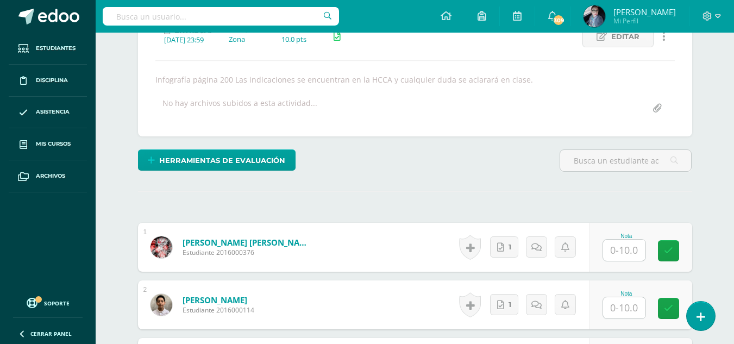
scroll to position [274, 0]
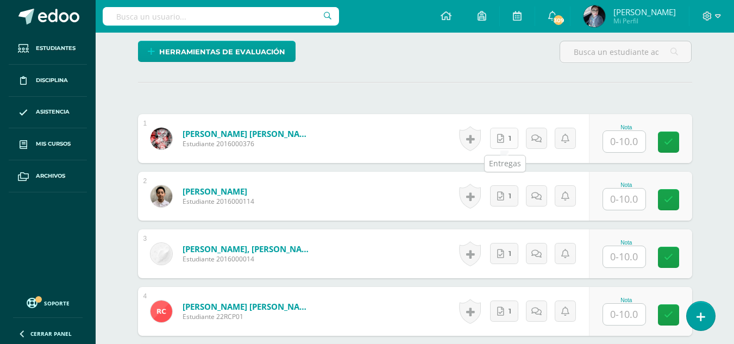
click at [504, 141] on icon at bounding box center [500, 138] width 7 height 9
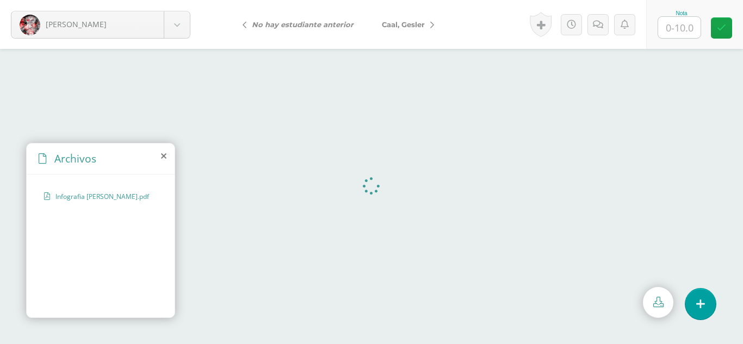
click at [680, 36] on input "text" at bounding box center [679, 27] width 42 height 21
type input "10"
click at [404, 28] on span "Caal, Gesler" at bounding box center [403, 24] width 43 height 9
click at [682, 29] on input "text" at bounding box center [679, 27] width 42 height 21
type input "10"
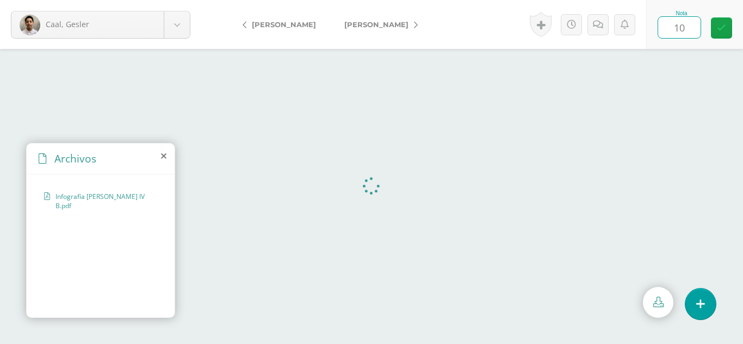
click at [384, 28] on span "[PERSON_NAME]" at bounding box center [376, 24] width 64 height 9
click at [678, 28] on input "text" at bounding box center [679, 27] width 42 height 21
type input "0"
click at [595, 25] on icon at bounding box center [598, 24] width 10 height 9
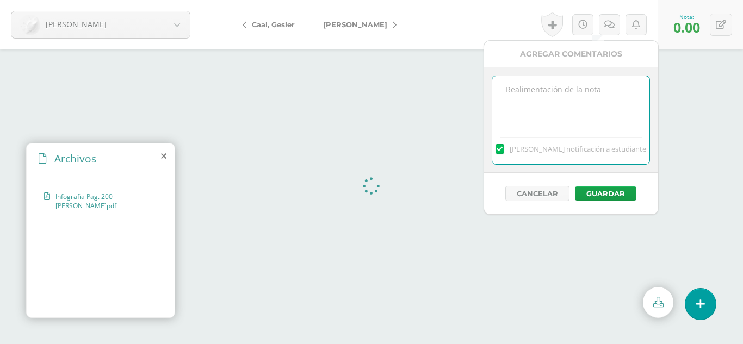
click at [538, 110] on textarea at bounding box center [570, 103] width 157 height 54
type textarea "Esta tarea no corresponde"
click at [606, 193] on button "Guardar" at bounding box center [605, 193] width 61 height 14
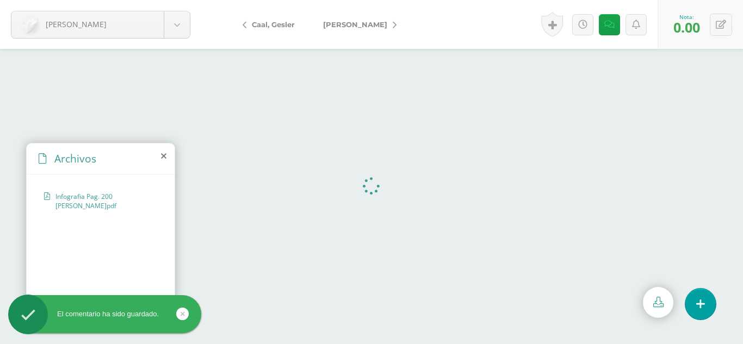
click at [356, 28] on span "[PERSON_NAME]" at bounding box center [355, 24] width 64 height 9
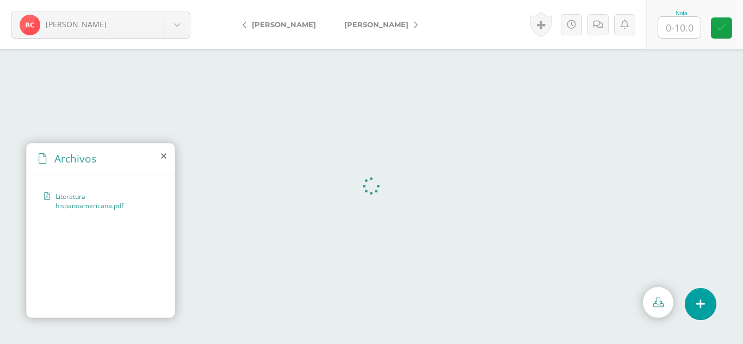
click at [677, 27] on input "text" at bounding box center [679, 27] width 42 height 21
type input "8"
click at [600, 30] on link at bounding box center [597, 24] width 21 height 21
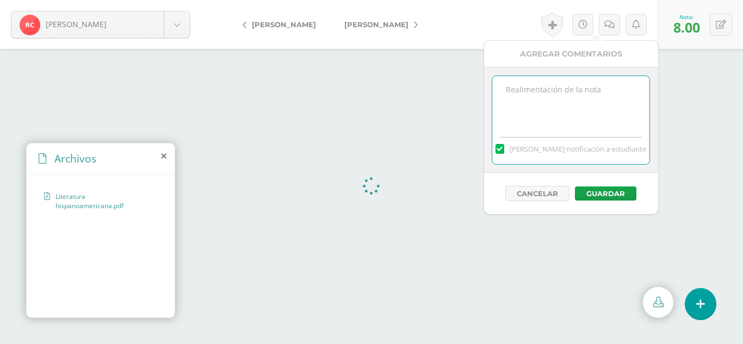
paste textarea "Faltan imágenes de los libros que representan cada narrativa o novela"
type textarea "Faltan imágenes de los libros que representan cada narrativa o novela"
click at [595, 192] on button "Guardar" at bounding box center [605, 193] width 61 height 14
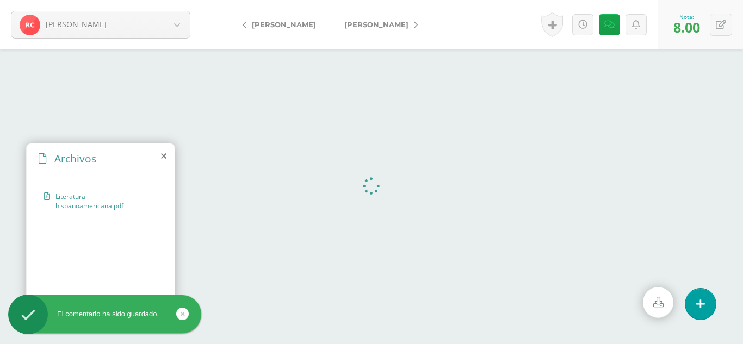
click at [365, 25] on span "[PERSON_NAME]" at bounding box center [376, 24] width 64 height 9
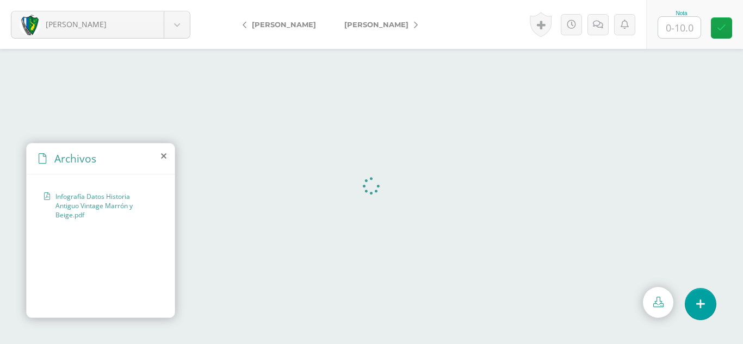
click at [691, 26] on input "text" at bounding box center [679, 27] width 42 height 21
type input "10"
click at [733, 30] on div "Nota 10" at bounding box center [694, 24] width 97 height 49
click at [360, 24] on span "[PERSON_NAME]" at bounding box center [376, 24] width 64 height 9
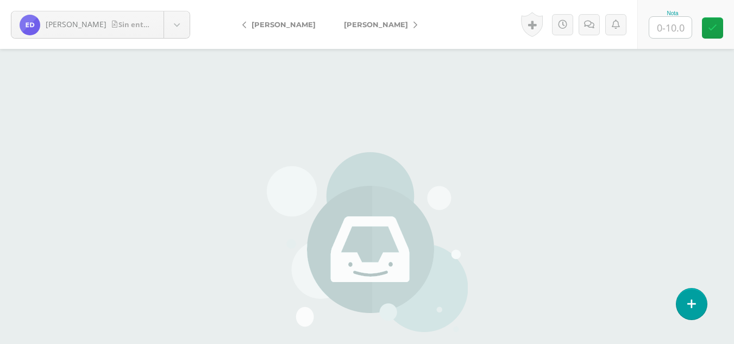
click at [674, 32] on input "text" at bounding box center [671, 27] width 42 height 21
type input "0"
click at [592, 24] on icon at bounding box center [589, 24] width 10 height 9
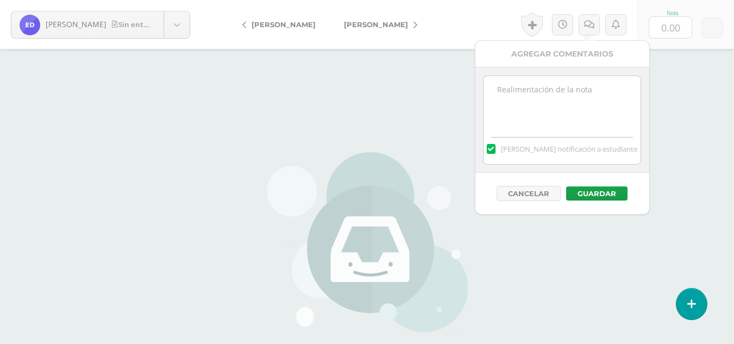
click at [565, 95] on textarea at bounding box center [562, 103] width 157 height 54
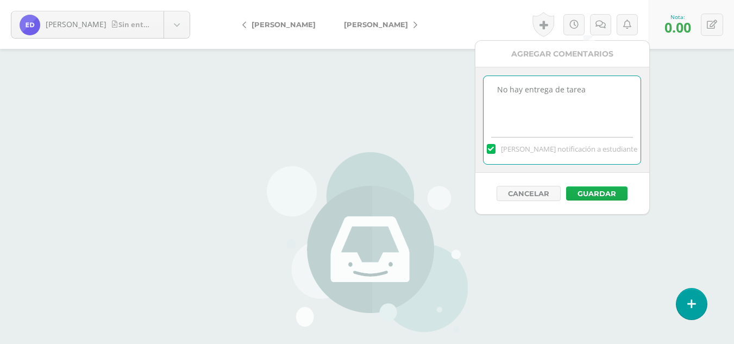
type textarea "No hay entrega de tarea"
click at [607, 194] on button "Guardar" at bounding box center [596, 193] width 61 height 14
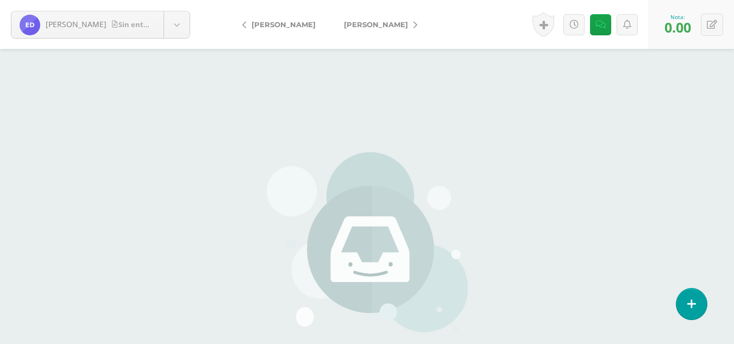
click at [370, 27] on span "[PERSON_NAME]" at bounding box center [376, 24] width 64 height 9
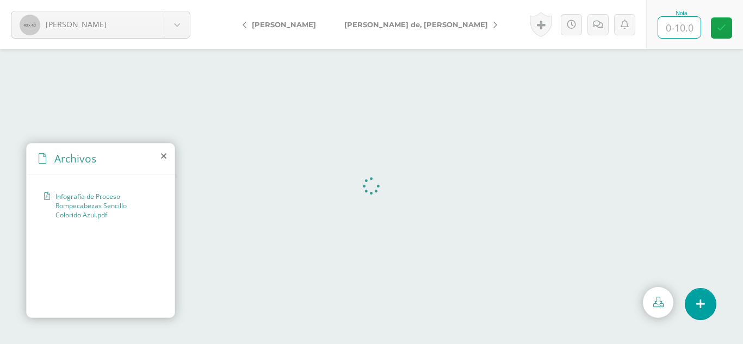
click at [686, 28] on input "text" at bounding box center [679, 27] width 42 height 21
type input "10"
click at [344, 26] on span "[PERSON_NAME] de, [PERSON_NAME]" at bounding box center [416, 24] width 144 height 9
click at [372, 24] on span "[PERSON_NAME]" at bounding box center [376, 24] width 64 height 9
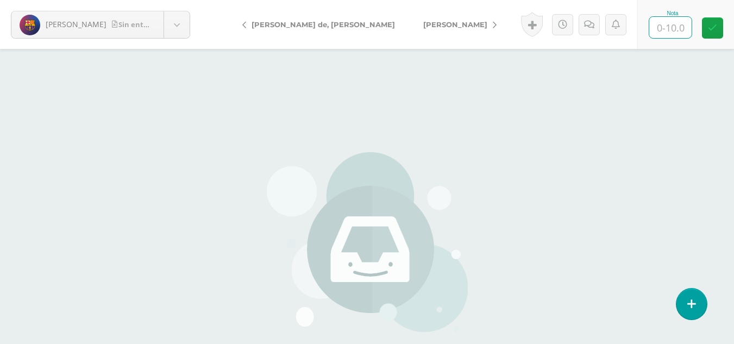
click at [672, 37] on input "text" at bounding box center [671, 27] width 42 height 21
type input "0"
click at [593, 28] on icon at bounding box center [589, 24] width 10 height 9
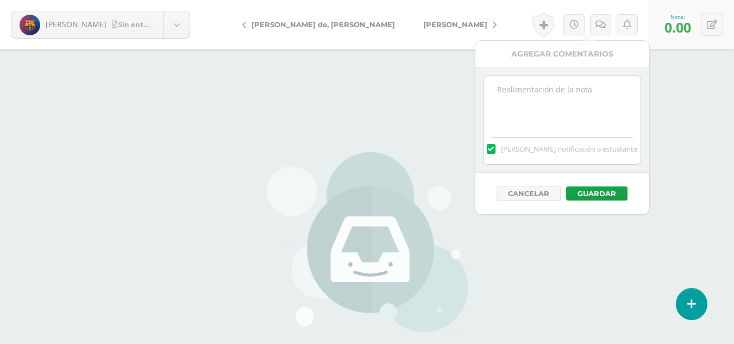
click at [561, 95] on textarea at bounding box center [562, 103] width 157 height 54
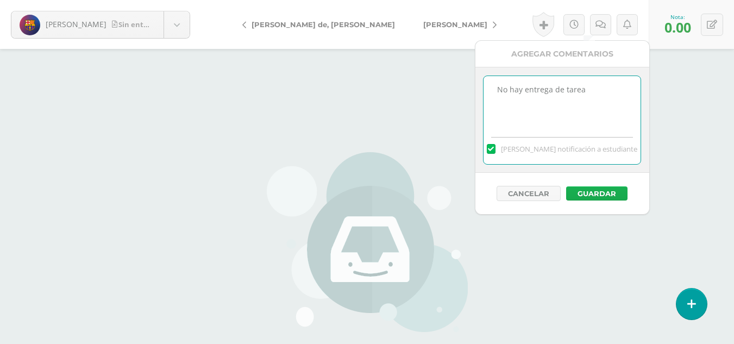
type textarea "No hay entrega de tarea"
click at [603, 196] on button "Guardar" at bounding box center [596, 193] width 61 height 14
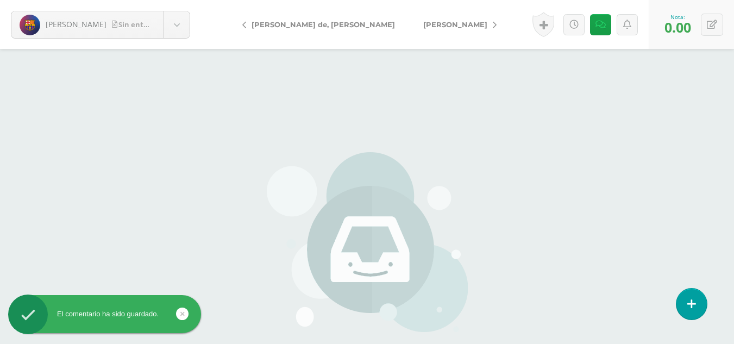
click at [424, 28] on span "[PERSON_NAME]" at bounding box center [456, 24] width 64 height 9
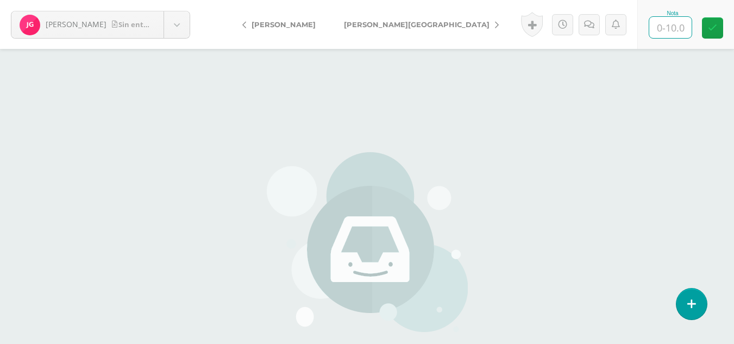
click at [674, 29] on input "text" at bounding box center [671, 27] width 42 height 21
type input "7"
click at [583, 29] on link at bounding box center [589, 24] width 21 height 21
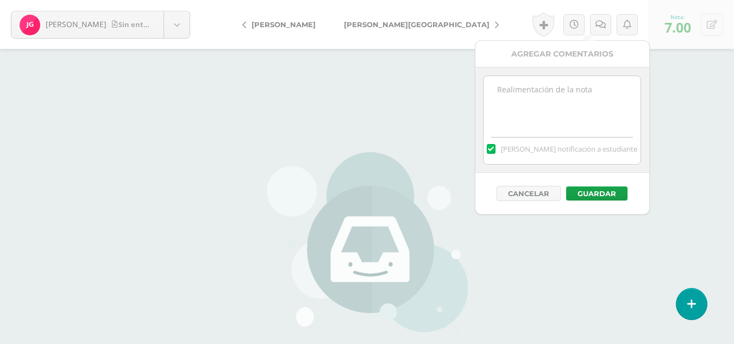
click at [575, 94] on textarea at bounding box center [562, 103] width 157 height 54
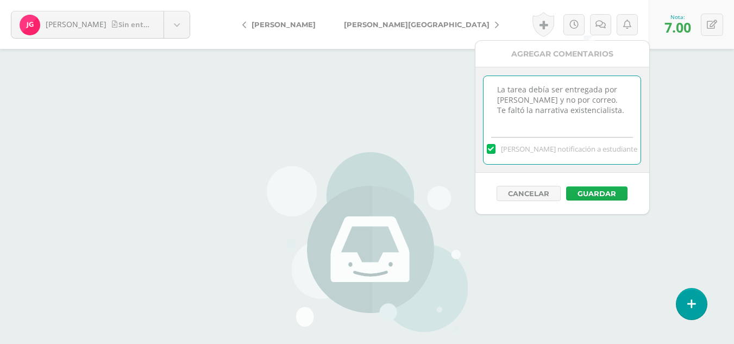
type textarea "La tarea debía ser entregada por edoo y no por correo. Te faltó la narrativa ex…"
click at [590, 196] on button "Guardar" at bounding box center [596, 193] width 61 height 14
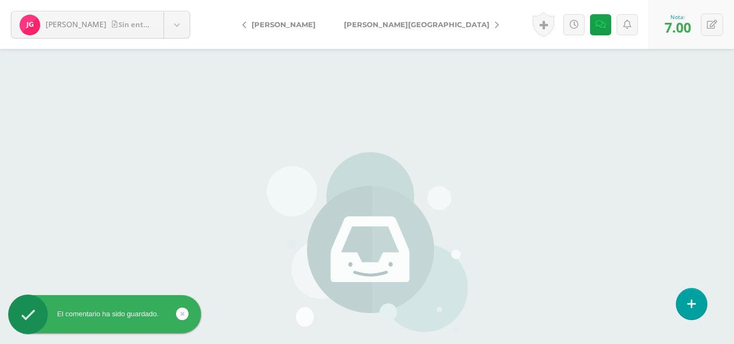
click at [351, 24] on span "[PERSON_NAME][GEOGRAPHIC_DATA]" at bounding box center [417, 24] width 146 height 9
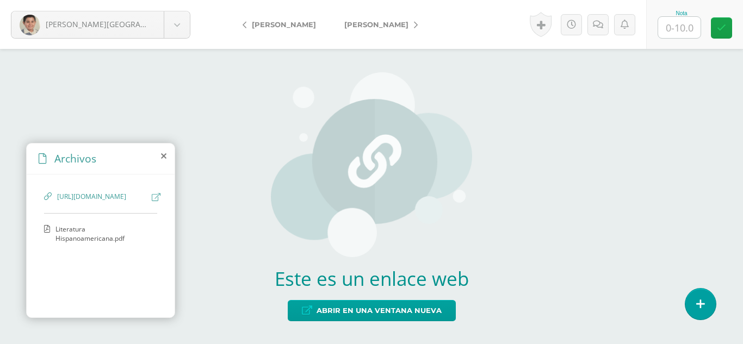
click at [78, 243] on span "Literatura Hispanoamericana.pdf" at bounding box center [103, 234] width 96 height 18
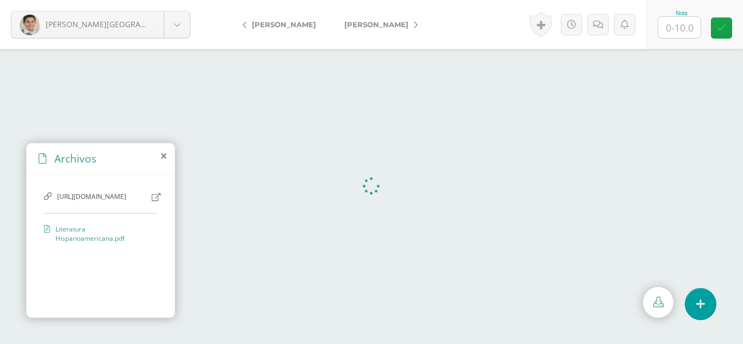
click at [674, 26] on input "text" at bounding box center [679, 27] width 42 height 21
type input "10"
click at [721, 33] on link at bounding box center [721, 27] width 21 height 21
click at [366, 23] on span "[PERSON_NAME]" at bounding box center [376, 24] width 64 height 9
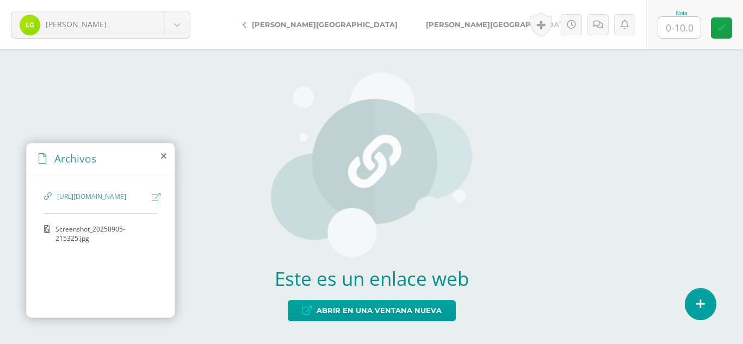
click at [83, 243] on span "Screenshot_20250905-215325.jpg" at bounding box center [103, 234] width 96 height 18
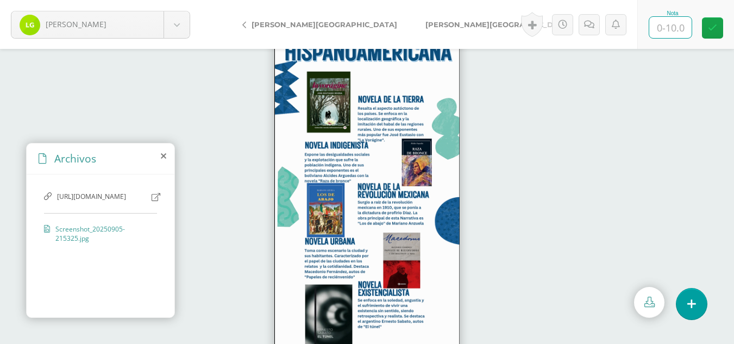
click at [667, 26] on input "text" at bounding box center [671, 27] width 42 height 21
type input "10"
click at [717, 31] on link at bounding box center [712, 27] width 21 height 21
click at [426, 23] on span "[PERSON_NAME][GEOGRAPHIC_DATA]" at bounding box center [499, 24] width 146 height 9
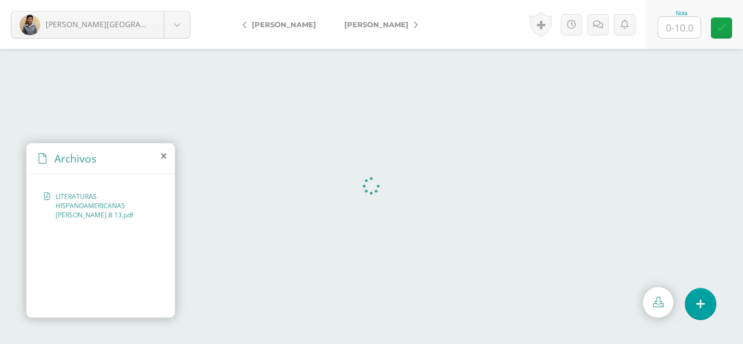
click at [676, 29] on input "text" at bounding box center [679, 27] width 42 height 21
type input "8"
click at [593, 26] on icon at bounding box center [598, 24] width 10 height 9
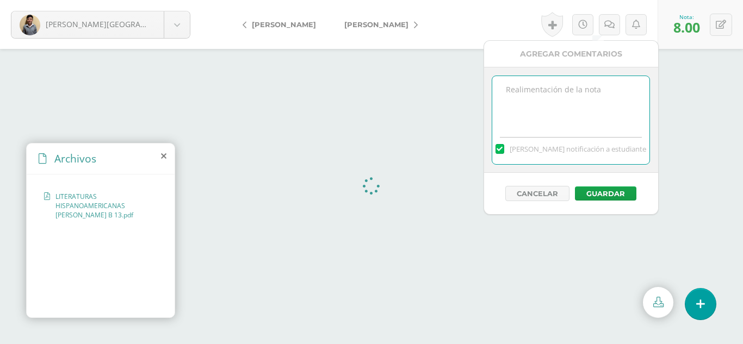
click at [539, 91] on textarea at bounding box center [570, 103] width 157 height 54
click at [532, 97] on textarea at bounding box center [570, 103] width 157 height 54
type textarea "Solo la primera foto no corresponde"
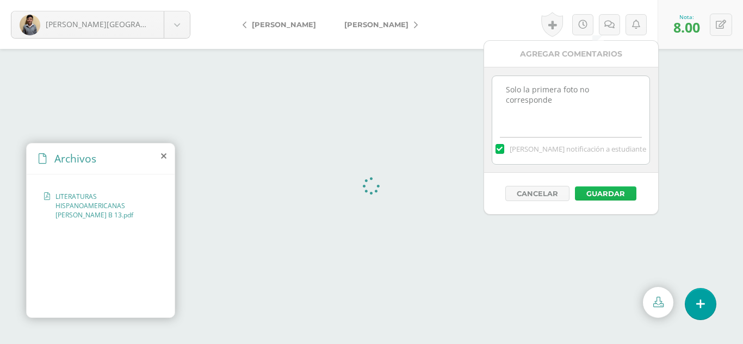
click at [603, 200] on button "Guardar" at bounding box center [605, 193] width 61 height 14
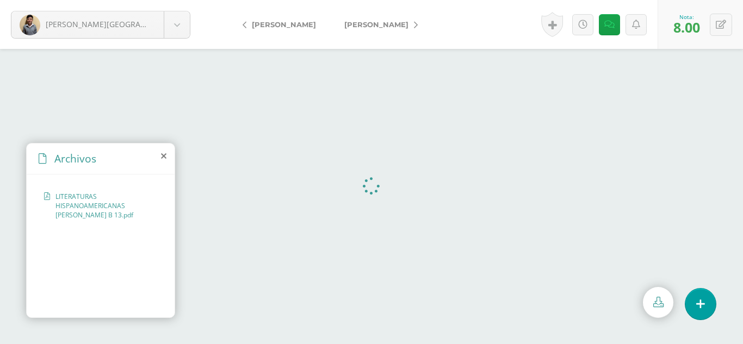
click at [377, 21] on span "[PERSON_NAME]" at bounding box center [376, 24] width 64 height 9
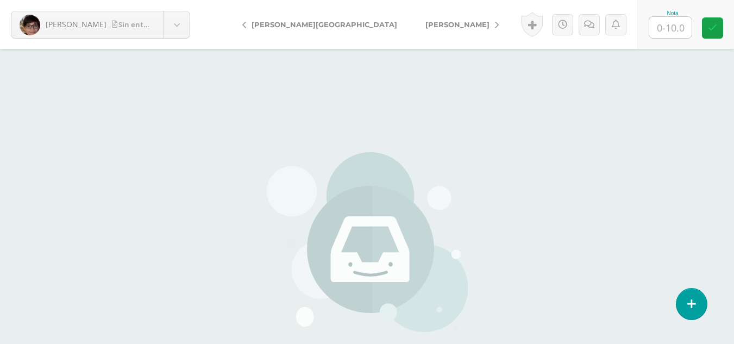
click at [674, 26] on input "text" at bounding box center [671, 27] width 42 height 21
type input "0"
click at [589, 24] on icon at bounding box center [589, 24] width 10 height 9
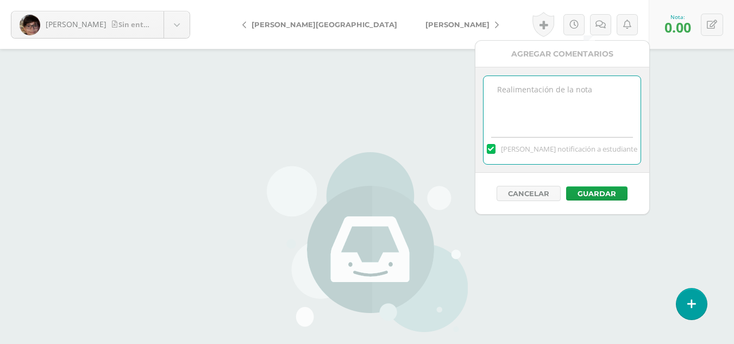
click at [575, 97] on textarea at bounding box center [562, 103] width 157 height 54
type textarea "No hay entrega de tarea"
click at [595, 192] on button "Guardar" at bounding box center [596, 193] width 61 height 14
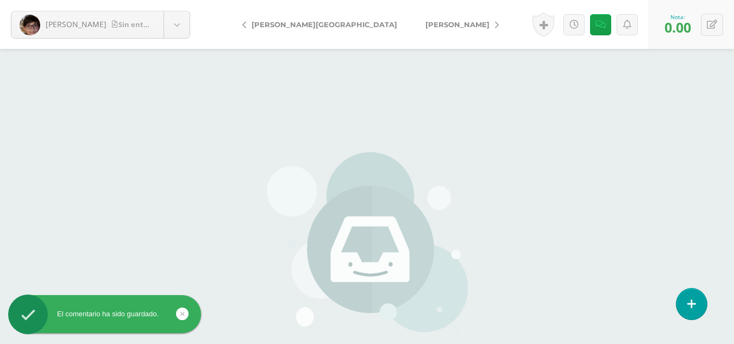
click at [426, 23] on span "[PERSON_NAME]" at bounding box center [458, 24] width 64 height 9
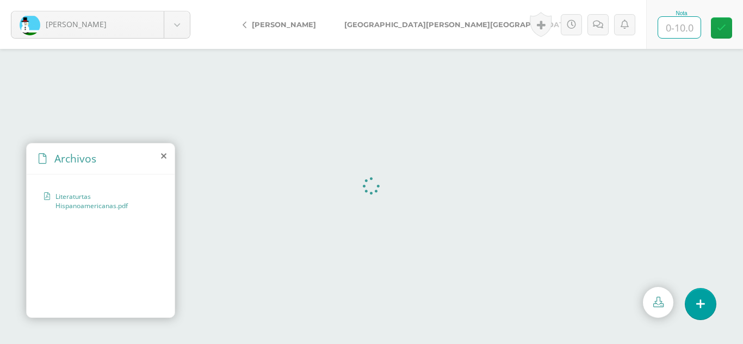
click at [680, 26] on input "text" at bounding box center [679, 27] width 42 height 21
type input "7"
click at [590, 28] on link at bounding box center [597, 24] width 21 height 21
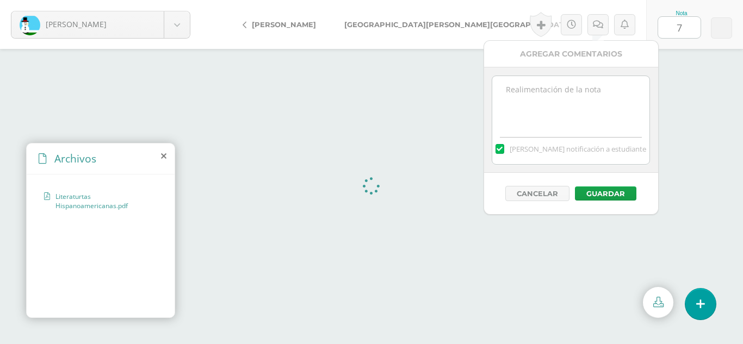
click at [563, 99] on textarea at bounding box center [570, 103] width 157 height 54
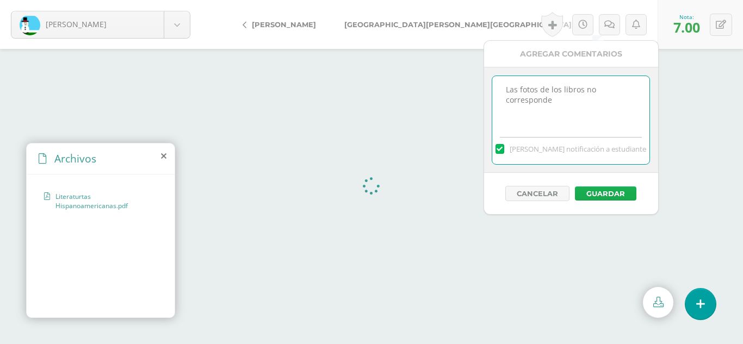
type textarea "Las fotos de los libros no corresponde"
click at [616, 194] on button "Guardar" at bounding box center [605, 193] width 61 height 14
